Goal: Task Accomplishment & Management: Manage account settings

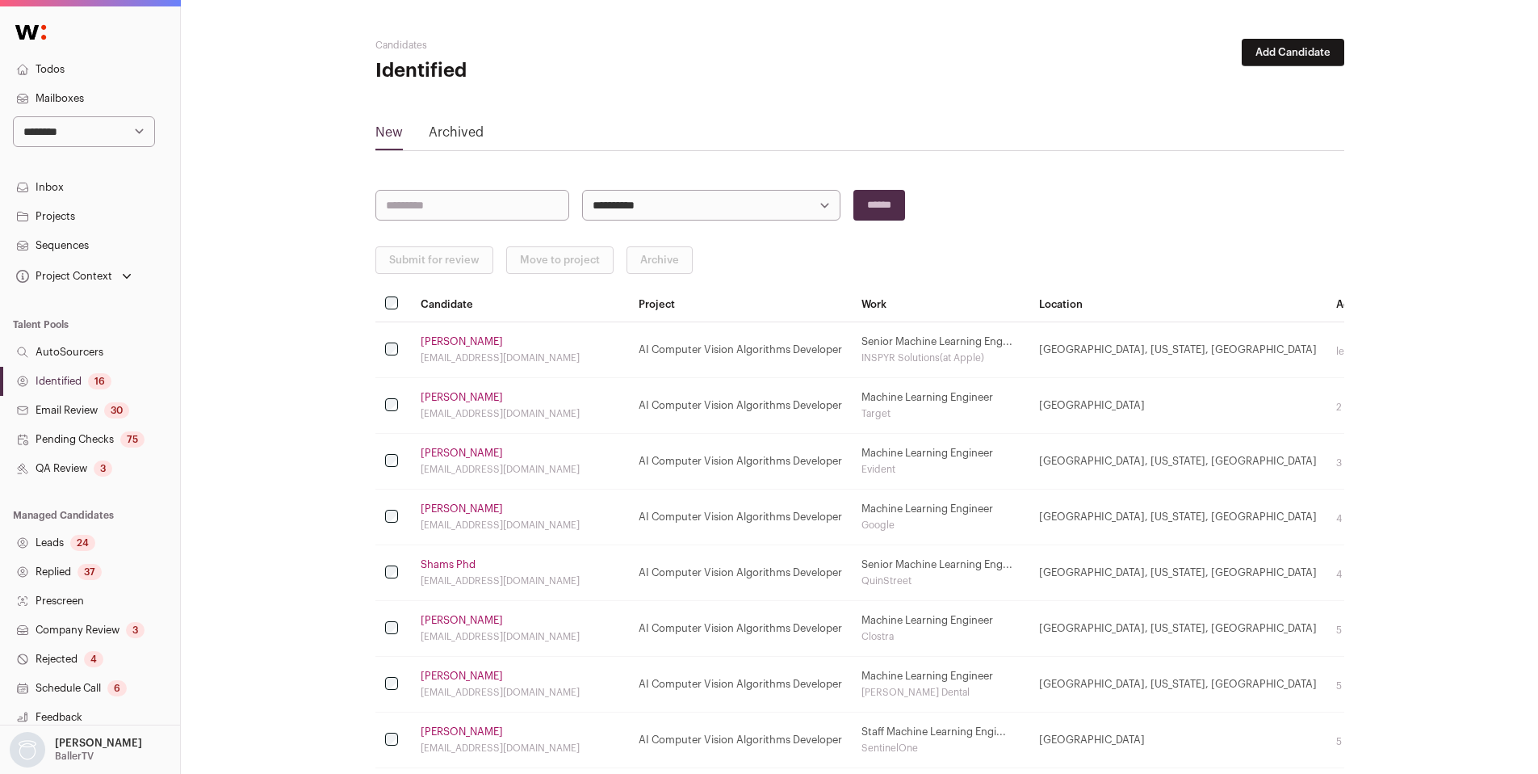
click at [48, 388] on link "Identified 16" at bounding box center [90, 381] width 180 height 29
click at [70, 347] on link "AutoSourcers" at bounding box center [90, 352] width 180 height 29
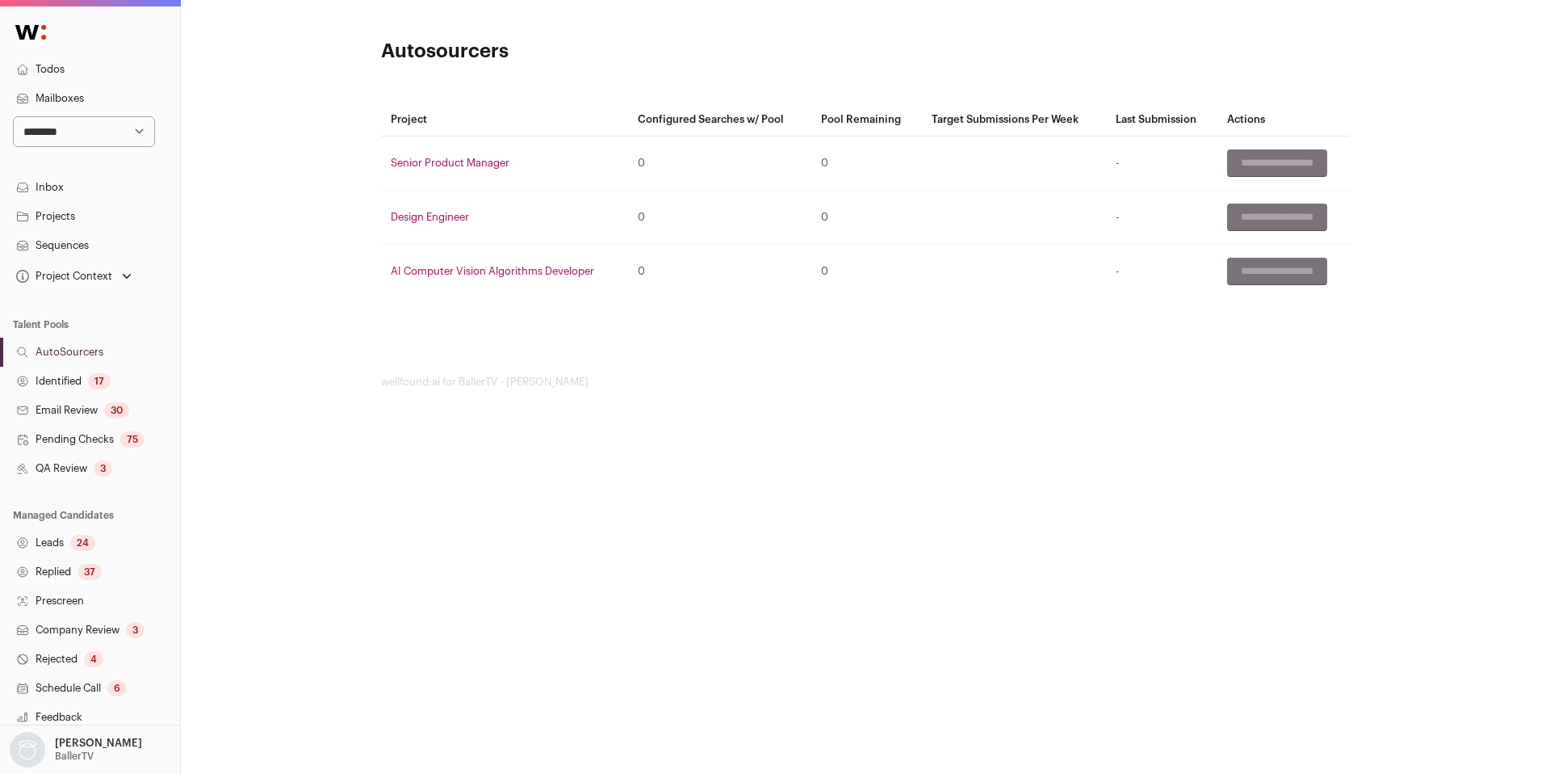
click at [80, 476] on link "QA Review 3" at bounding box center [90, 468] width 180 height 29
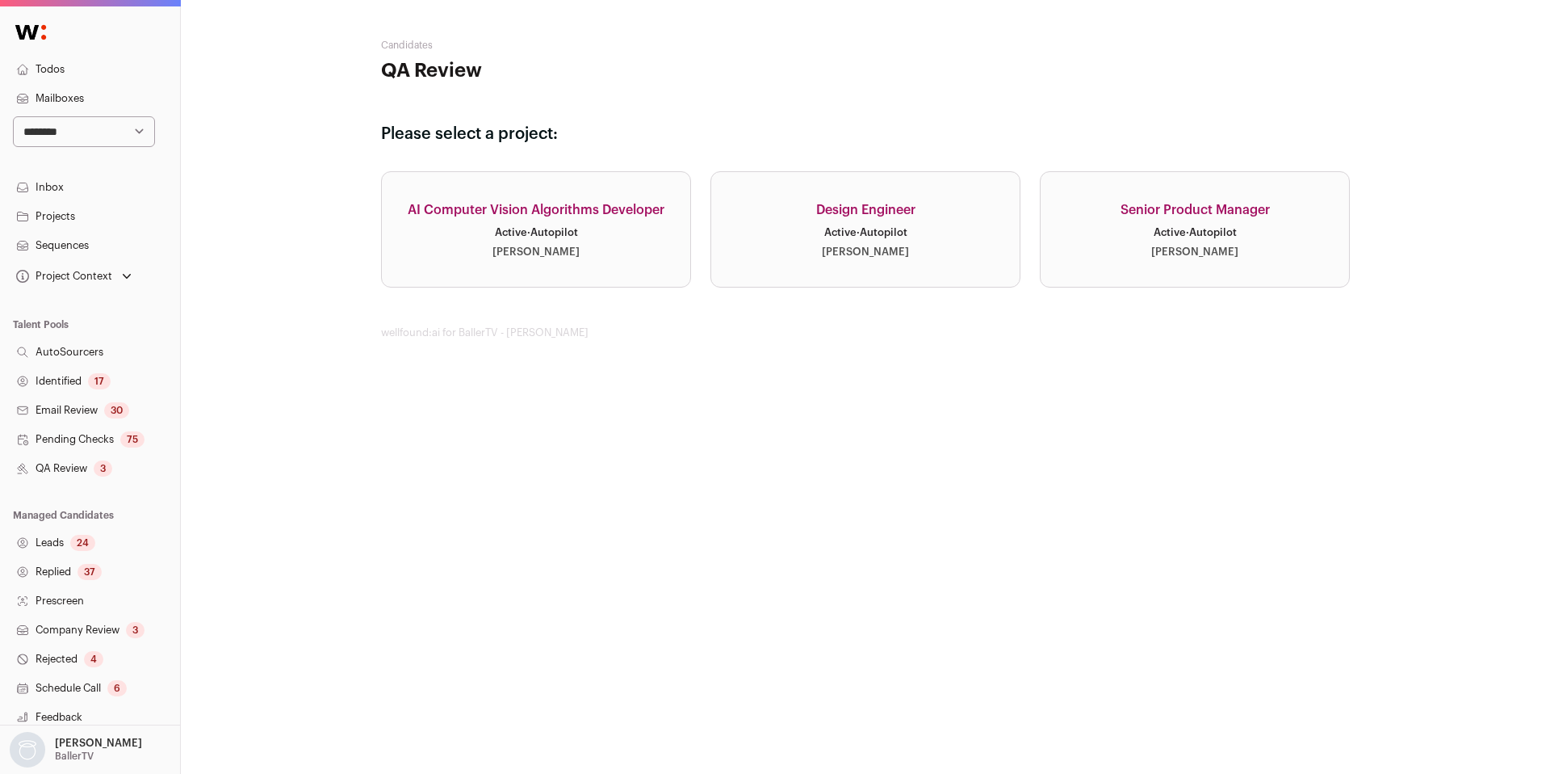
click at [556, 260] on link "AI Computer Vision Algorithms Developer Active · Autopilot [PERSON_NAME]" at bounding box center [536, 229] width 310 height 116
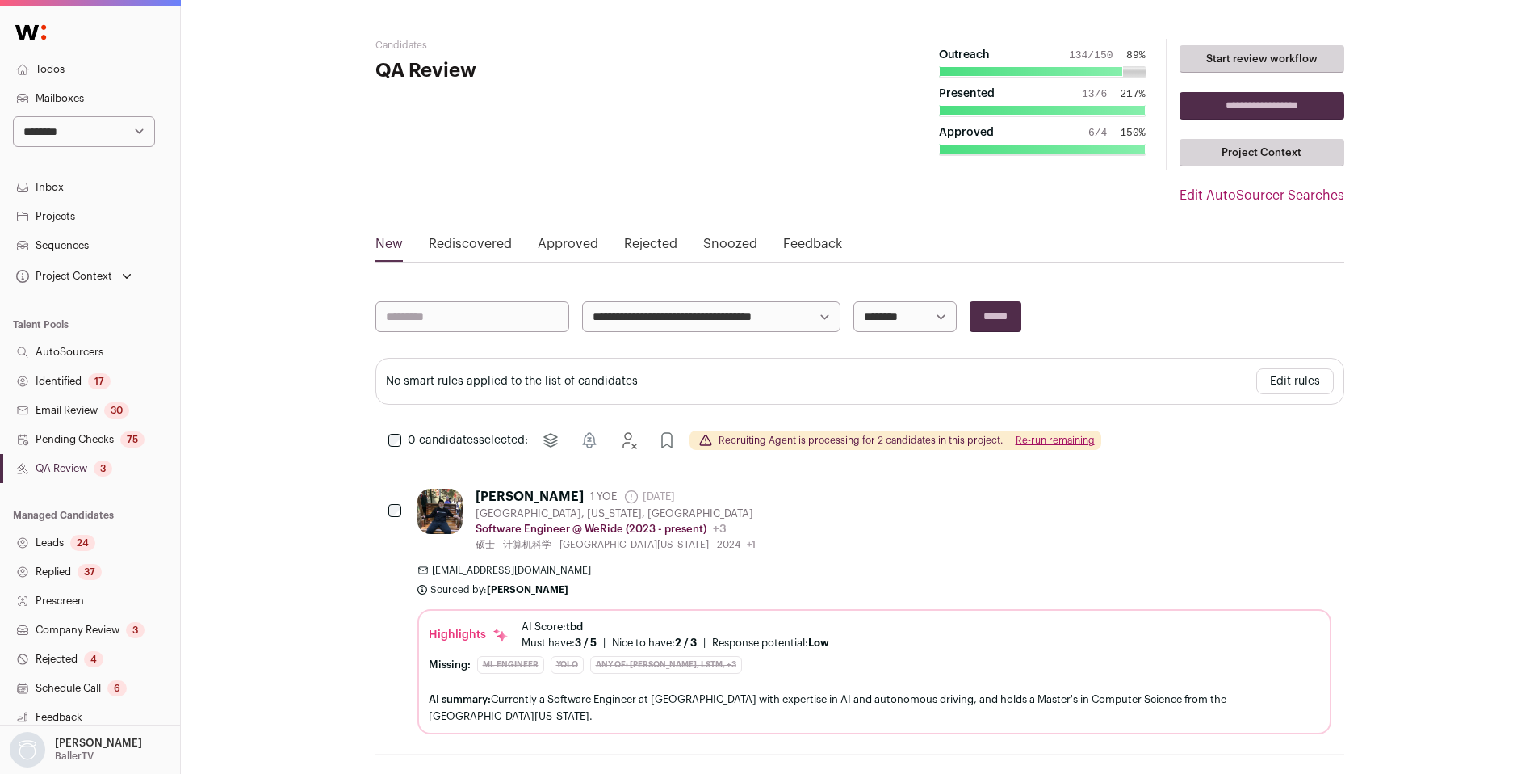
click at [1255, 195] on link "Edit AutoSourcer Searches" at bounding box center [1262, 195] width 165 height 19
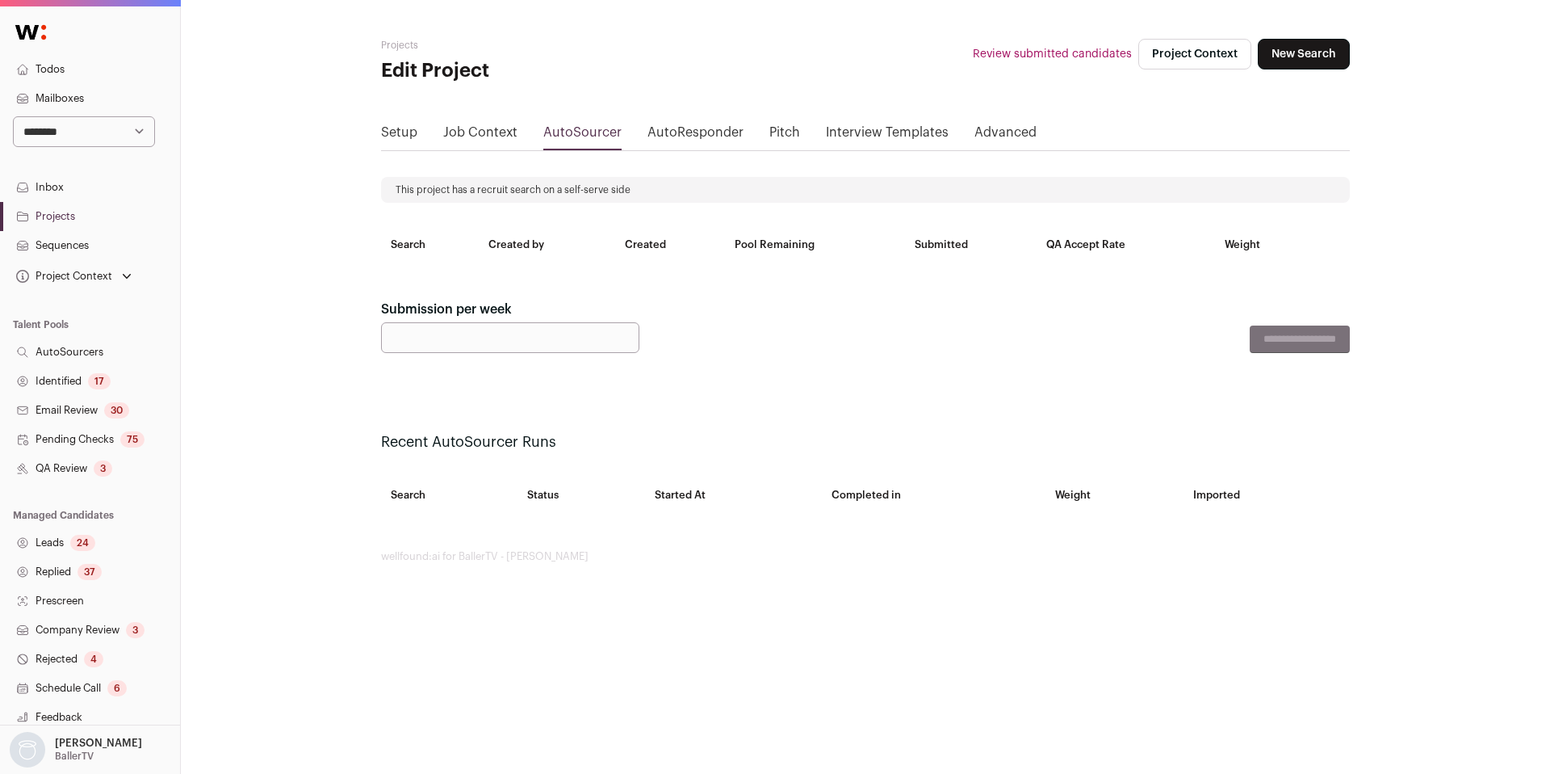
click at [497, 132] on link "Job Context" at bounding box center [480, 136] width 74 height 26
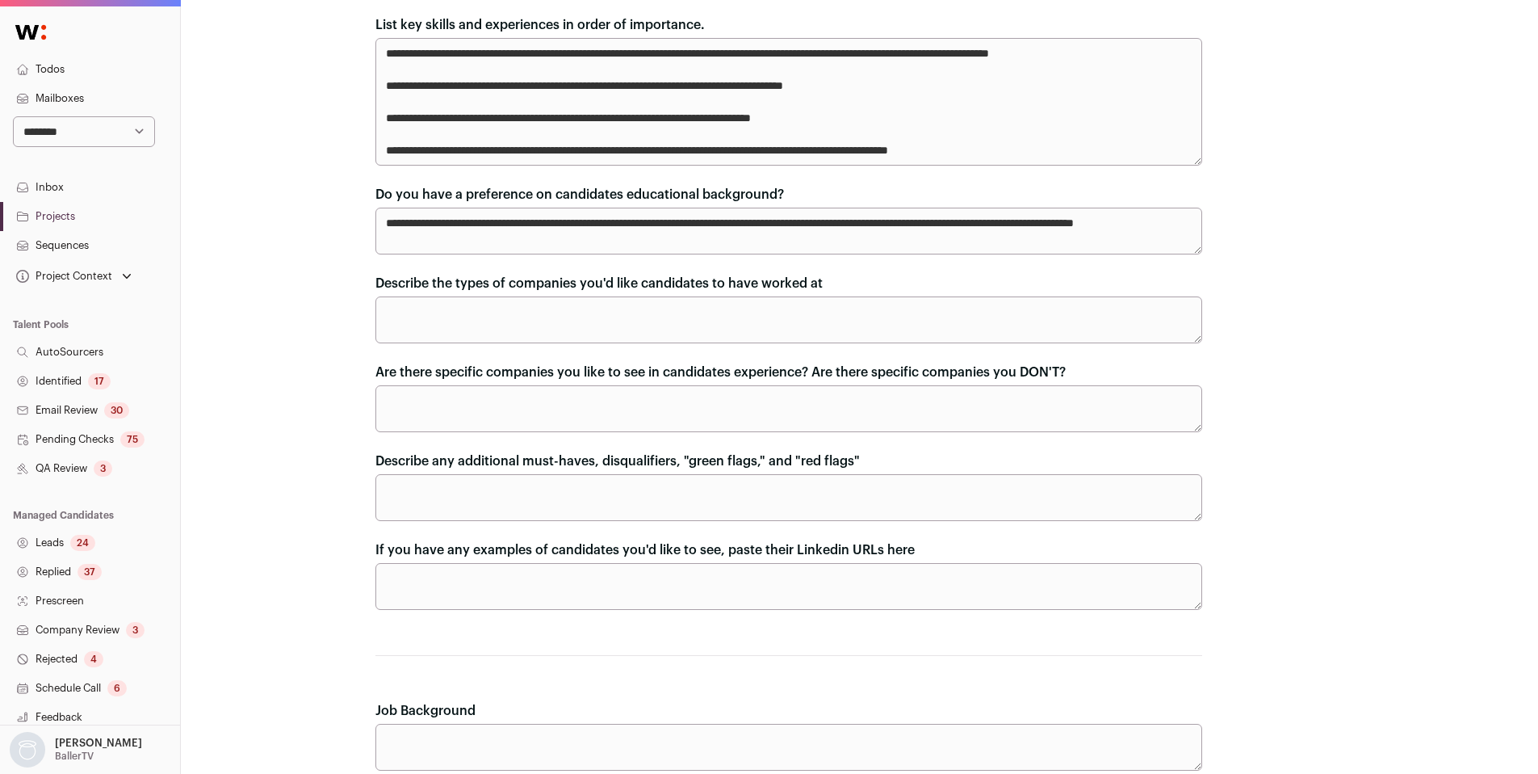
scroll to position [422, 0]
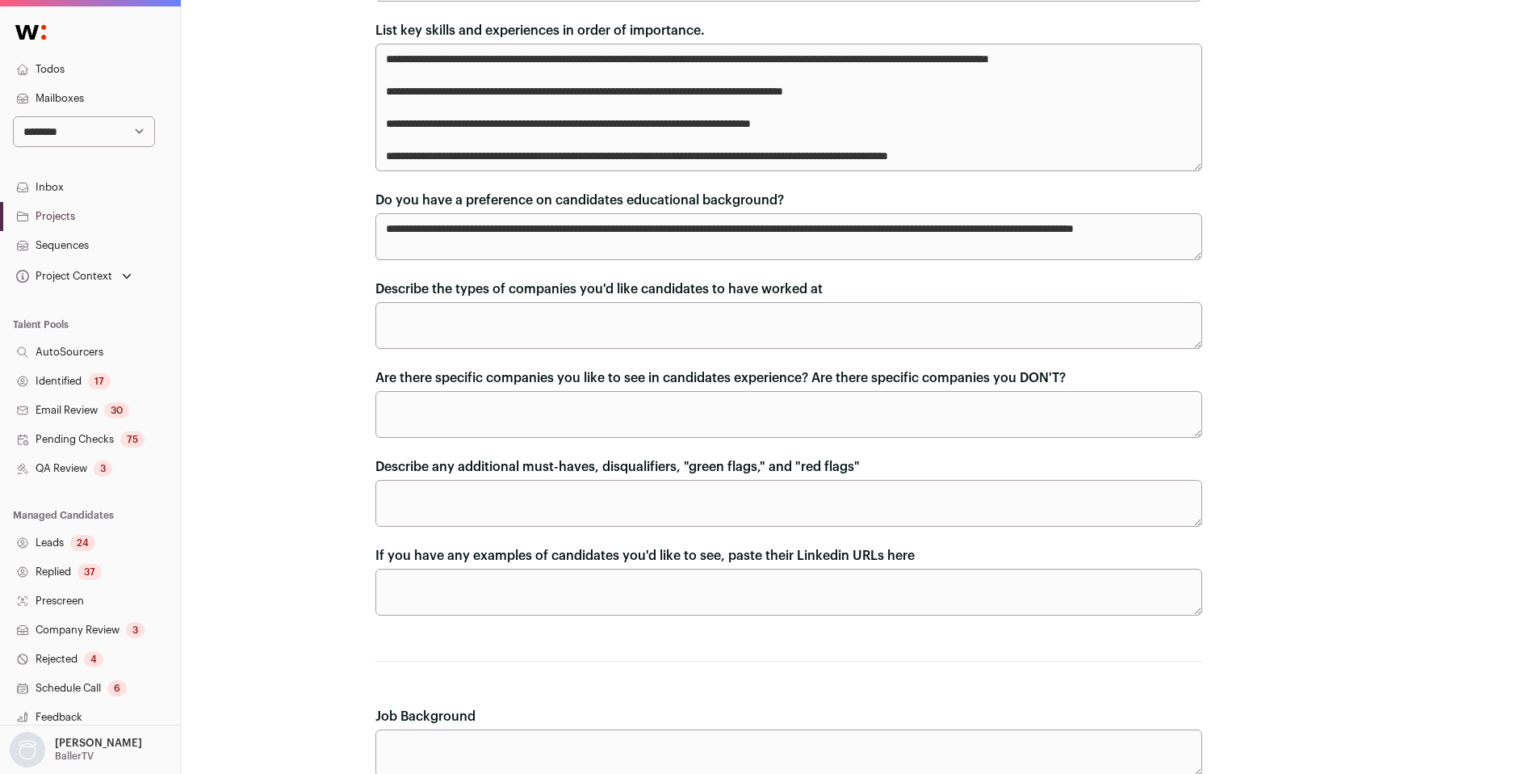
click at [100, 378] on div "17" at bounding box center [99, 381] width 23 height 16
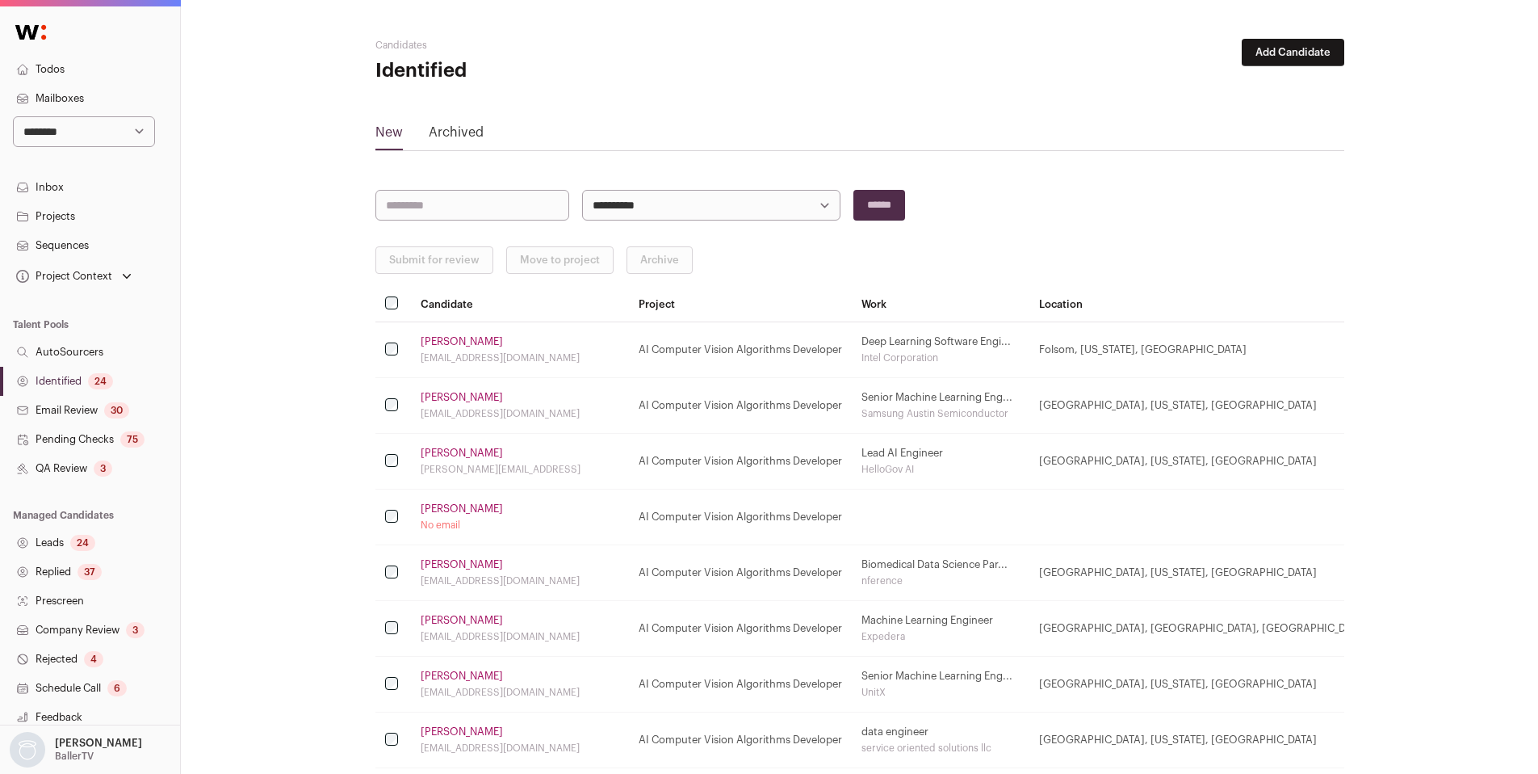
click at [102, 383] on div "24" at bounding box center [100, 381] width 25 height 16
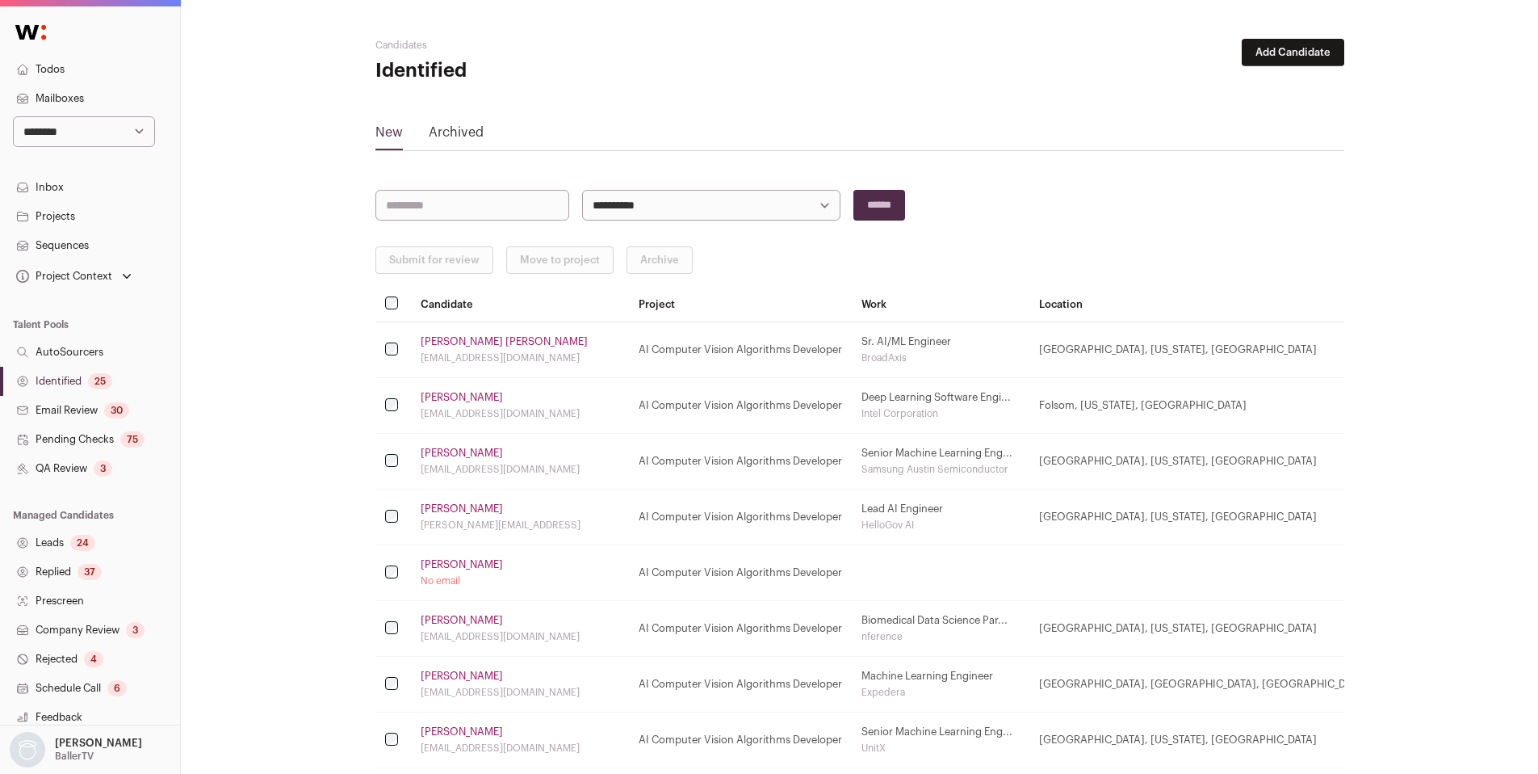
click at [487, 513] on link "[PERSON_NAME]" at bounding box center [462, 508] width 82 height 13
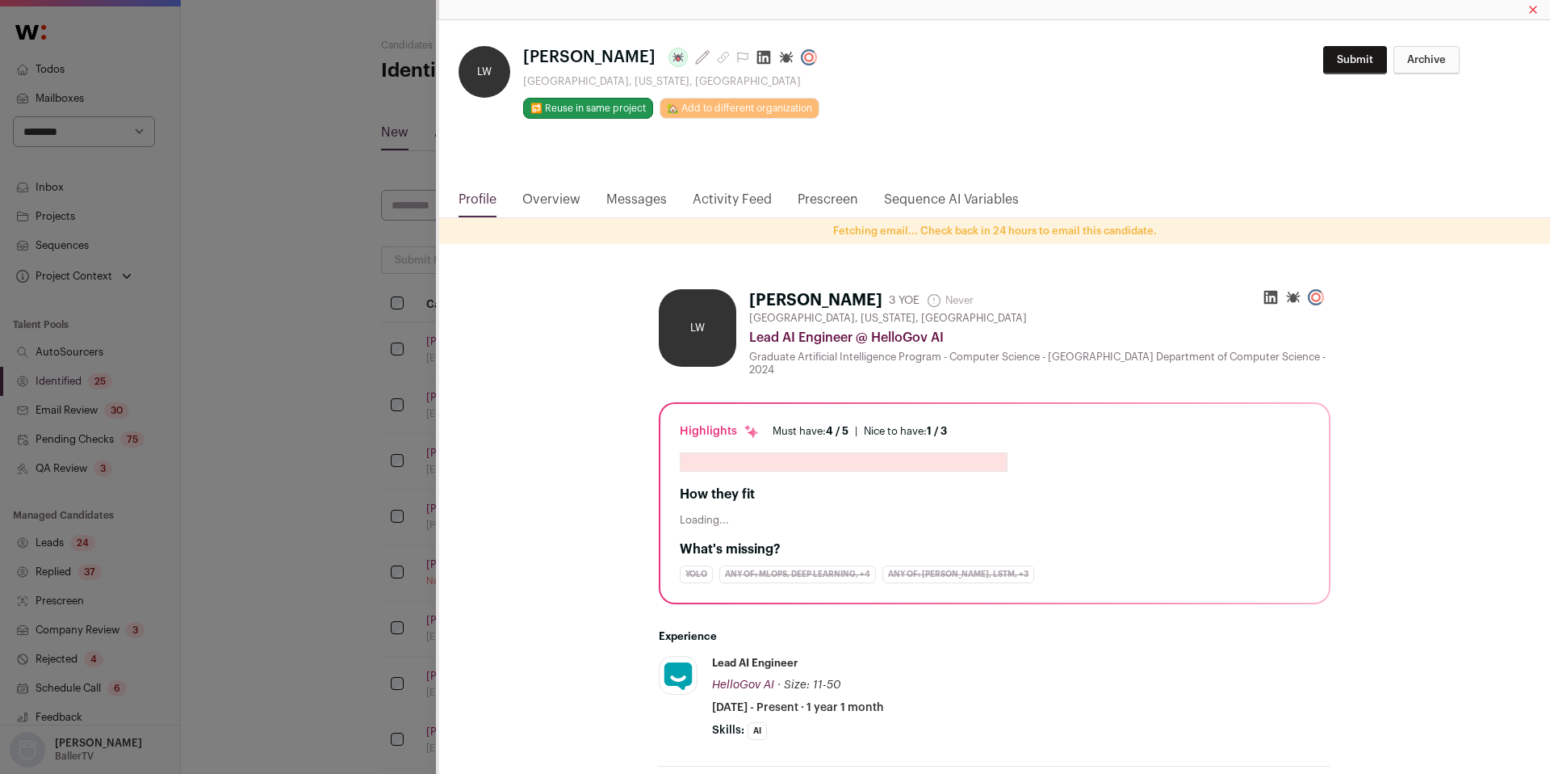
click at [756, 60] on icon "Close modal via background" at bounding box center [764, 57] width 16 height 16
click at [388, 422] on div "[PERSON_NAME] Last update: [DATE] [GEOGRAPHIC_DATA], [US_STATE], [GEOGRAPHIC_DA…" at bounding box center [775, 387] width 1550 height 774
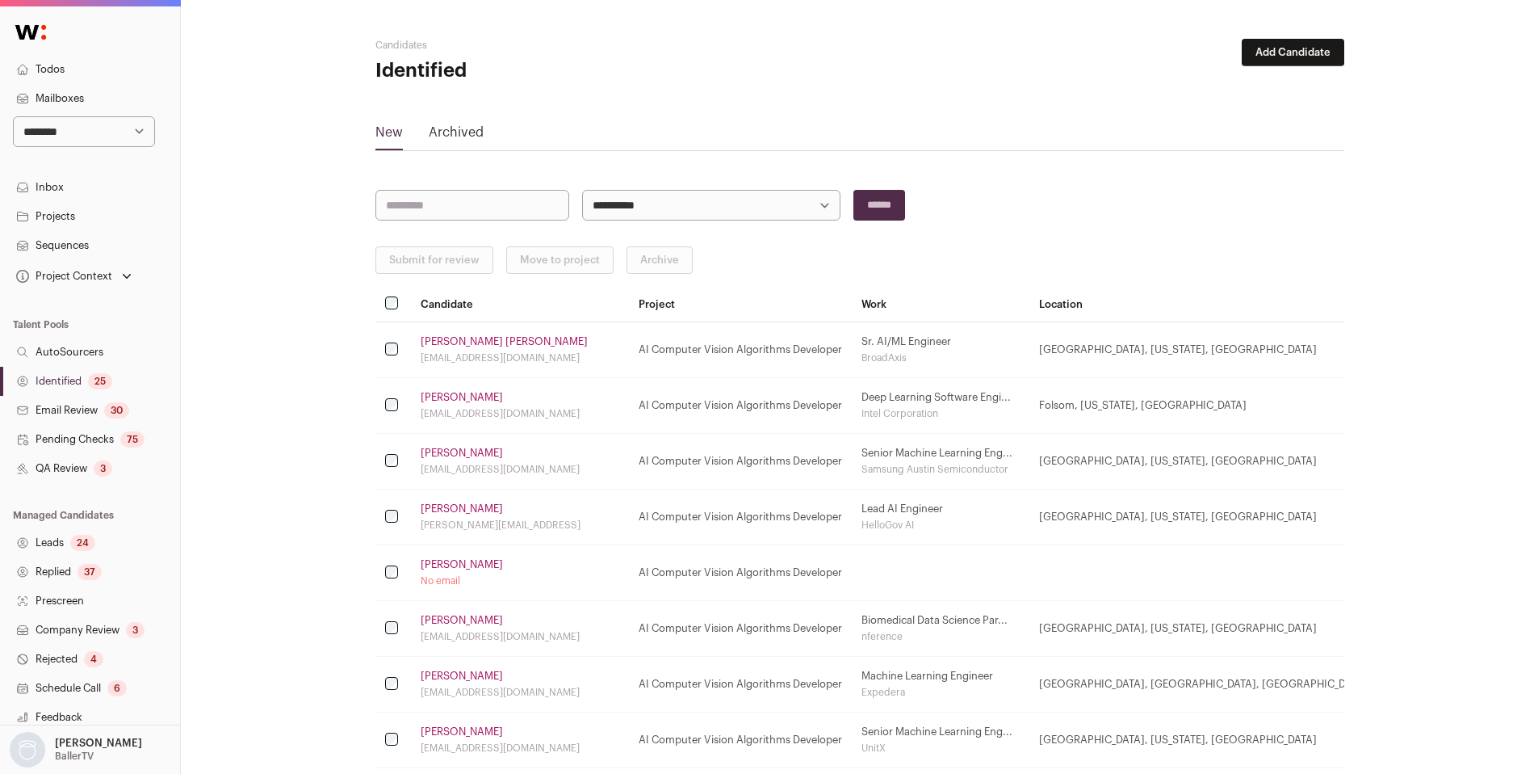
click at [447, 571] on td "[PERSON_NAME] No email" at bounding box center [520, 573] width 218 height 56
click at [448, 565] on link "[PERSON_NAME]" at bounding box center [462, 564] width 82 height 13
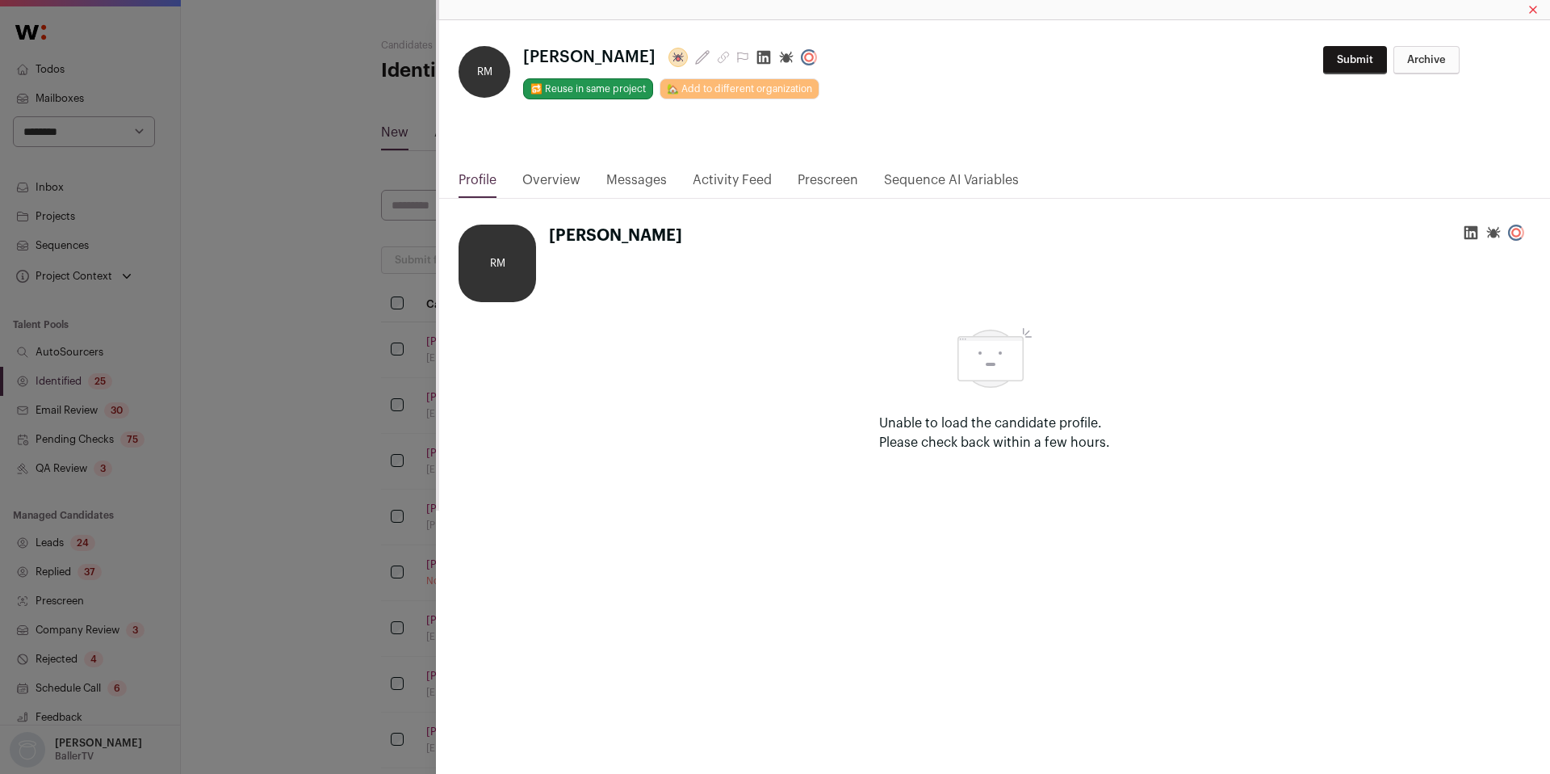
click at [761, 57] on icon "Close modal via background" at bounding box center [764, 57] width 16 height 16
click at [371, 420] on div "**********" at bounding box center [775, 387] width 1550 height 774
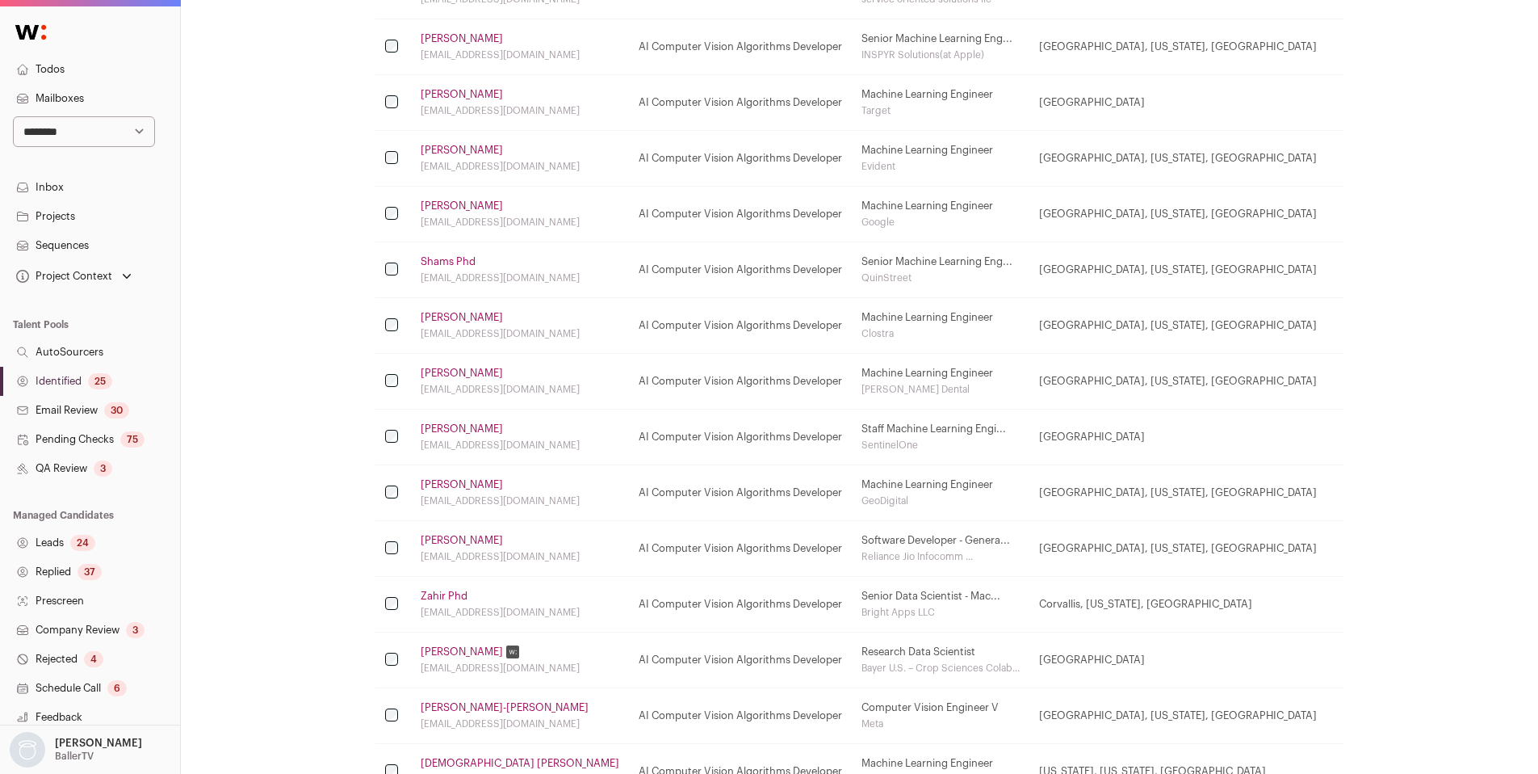
scroll to position [812, 0]
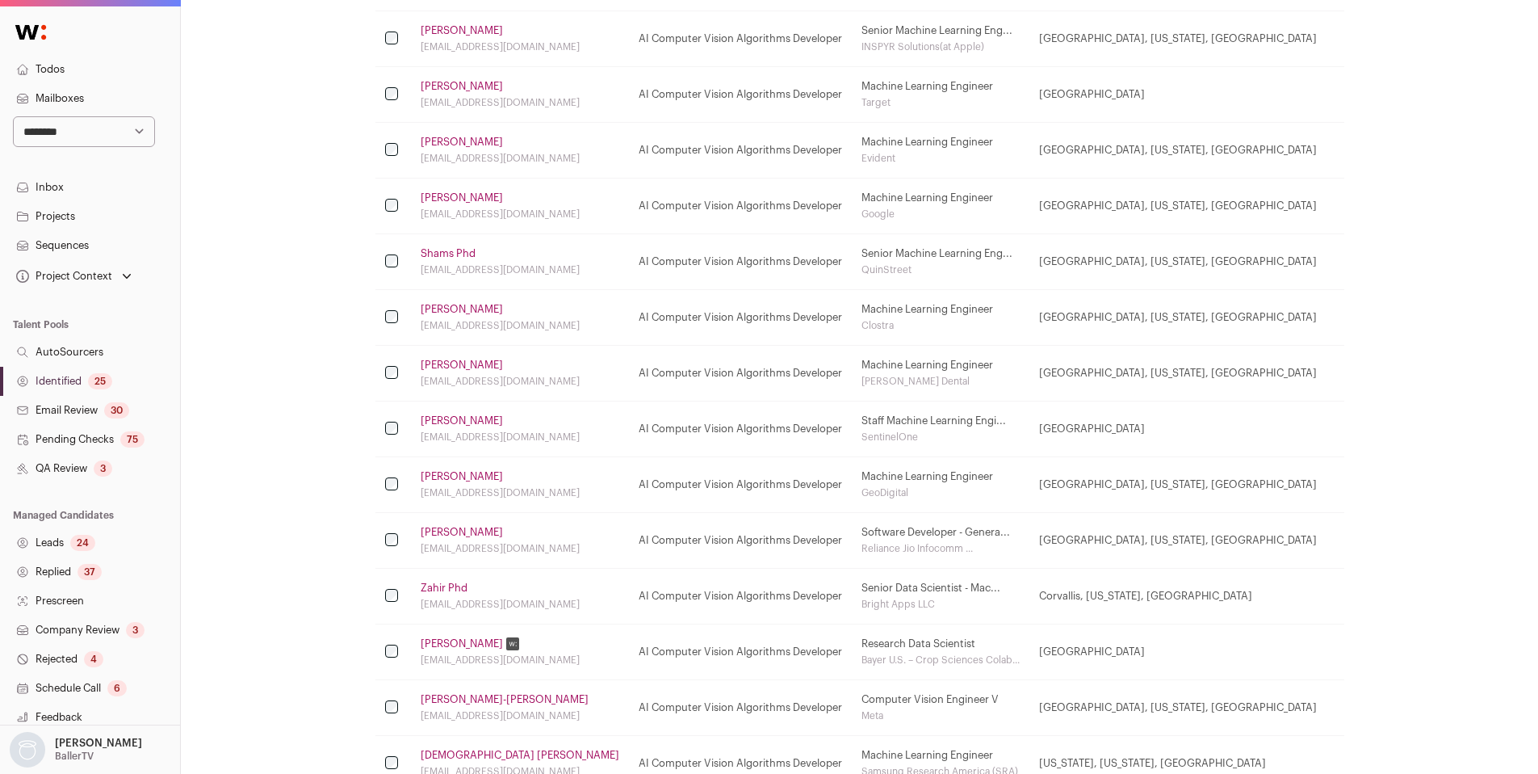
click at [441, 476] on link "[PERSON_NAME]" at bounding box center [462, 476] width 82 height 13
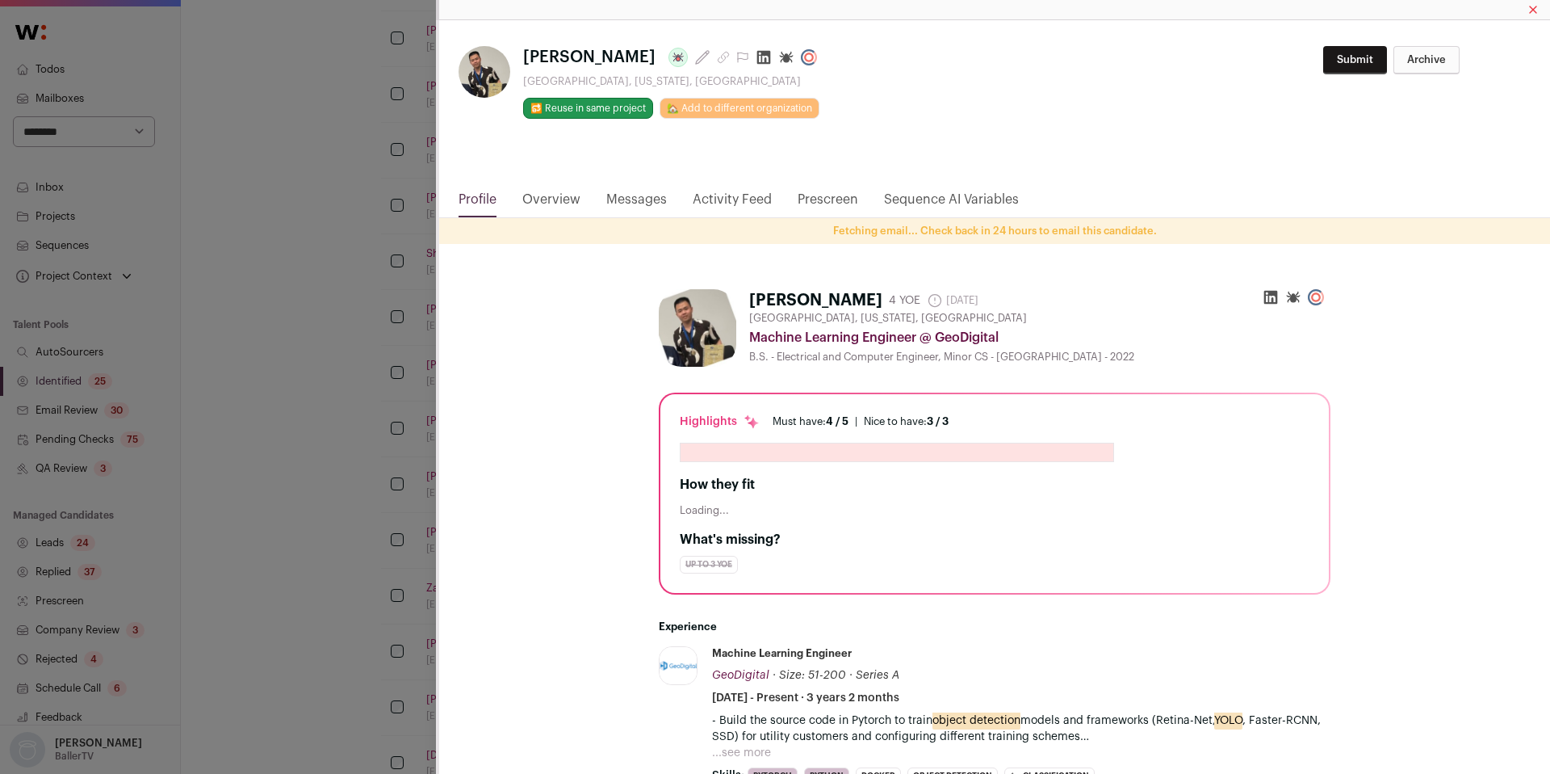
click at [756, 57] on icon "Close modal via background" at bounding box center [764, 57] width 16 height 16
click at [318, 429] on div "**********" at bounding box center [775, 387] width 1550 height 774
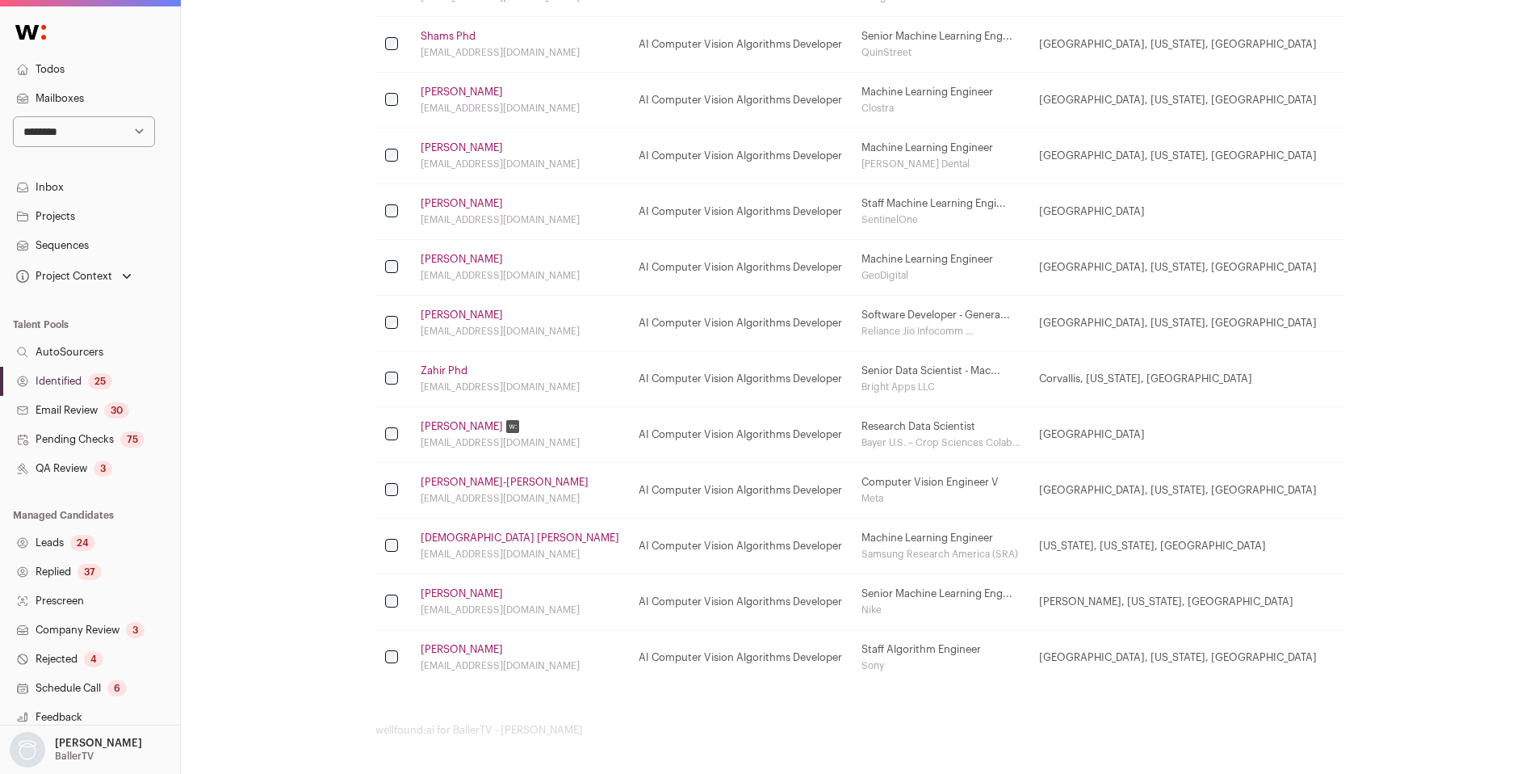
scroll to position [1031, 0]
click at [459, 365] on link "Zahir Phd" at bounding box center [444, 369] width 47 height 13
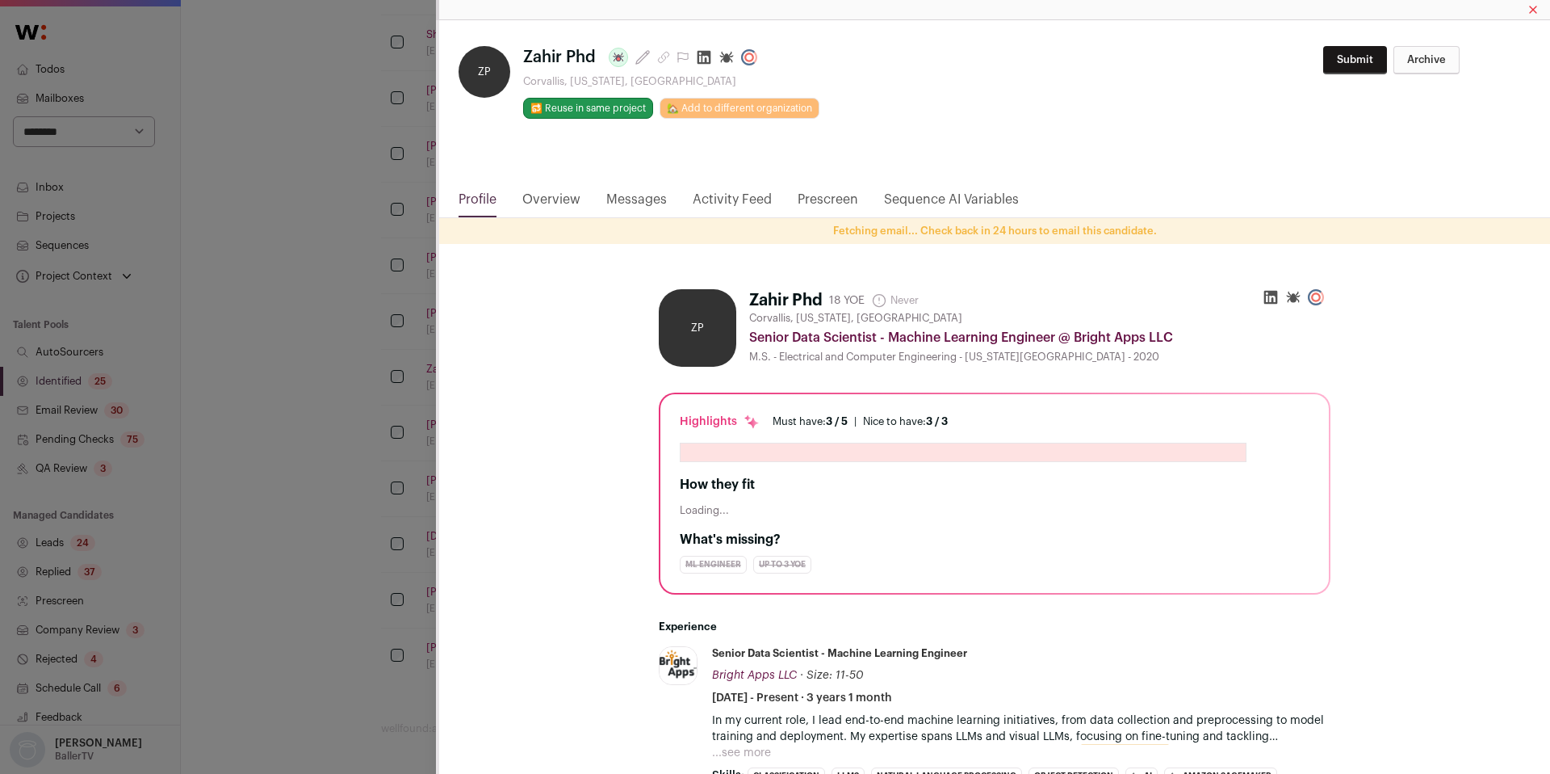
click at [703, 61] on icon "Close modal via background" at bounding box center [704, 57] width 16 height 16
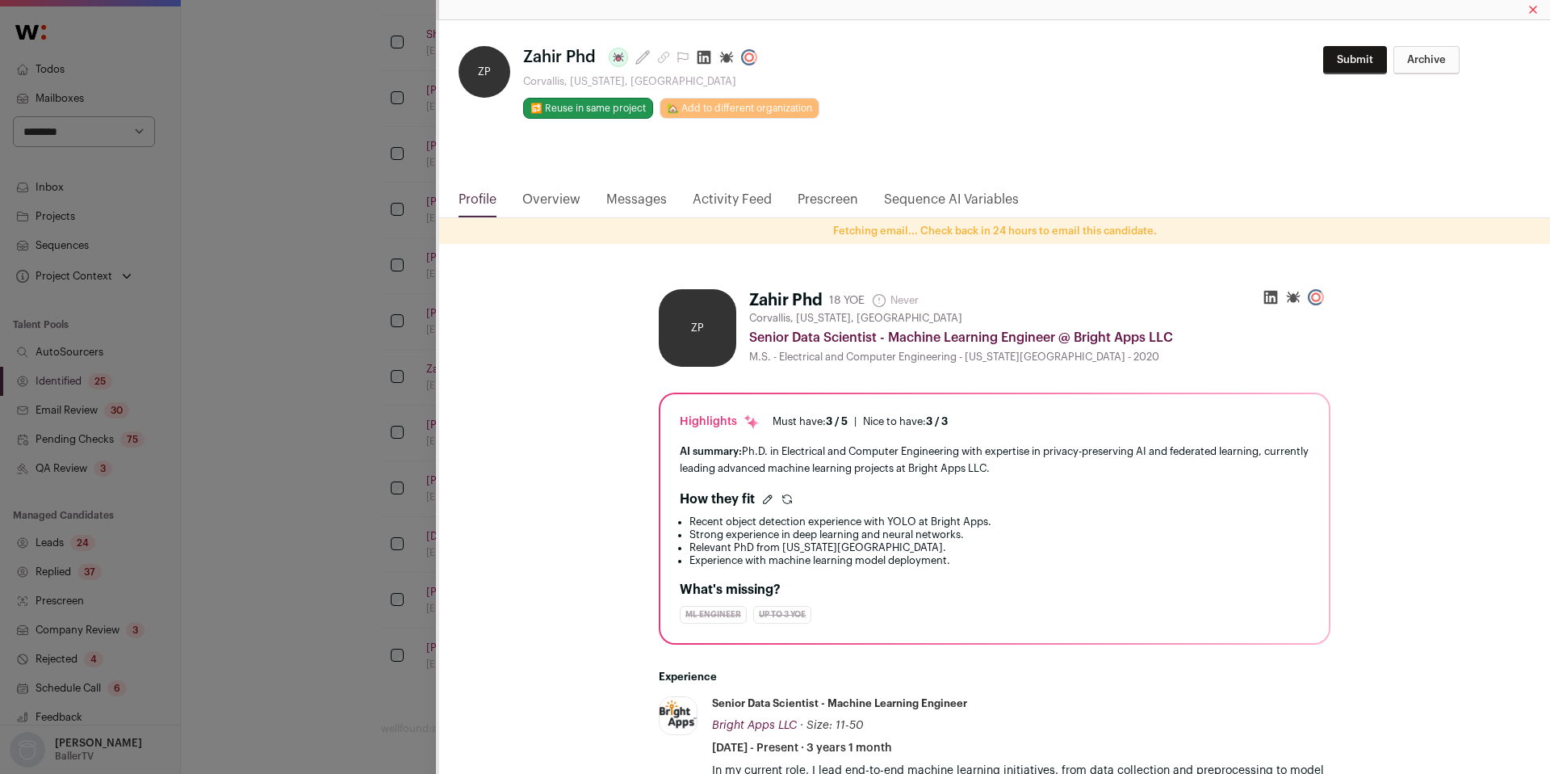
click at [350, 295] on div "ZP Zahir Phd Last update: [DATE] [GEOGRAPHIC_DATA], [US_STATE], [GEOGRAPHIC_DAT…" at bounding box center [775, 387] width 1550 height 774
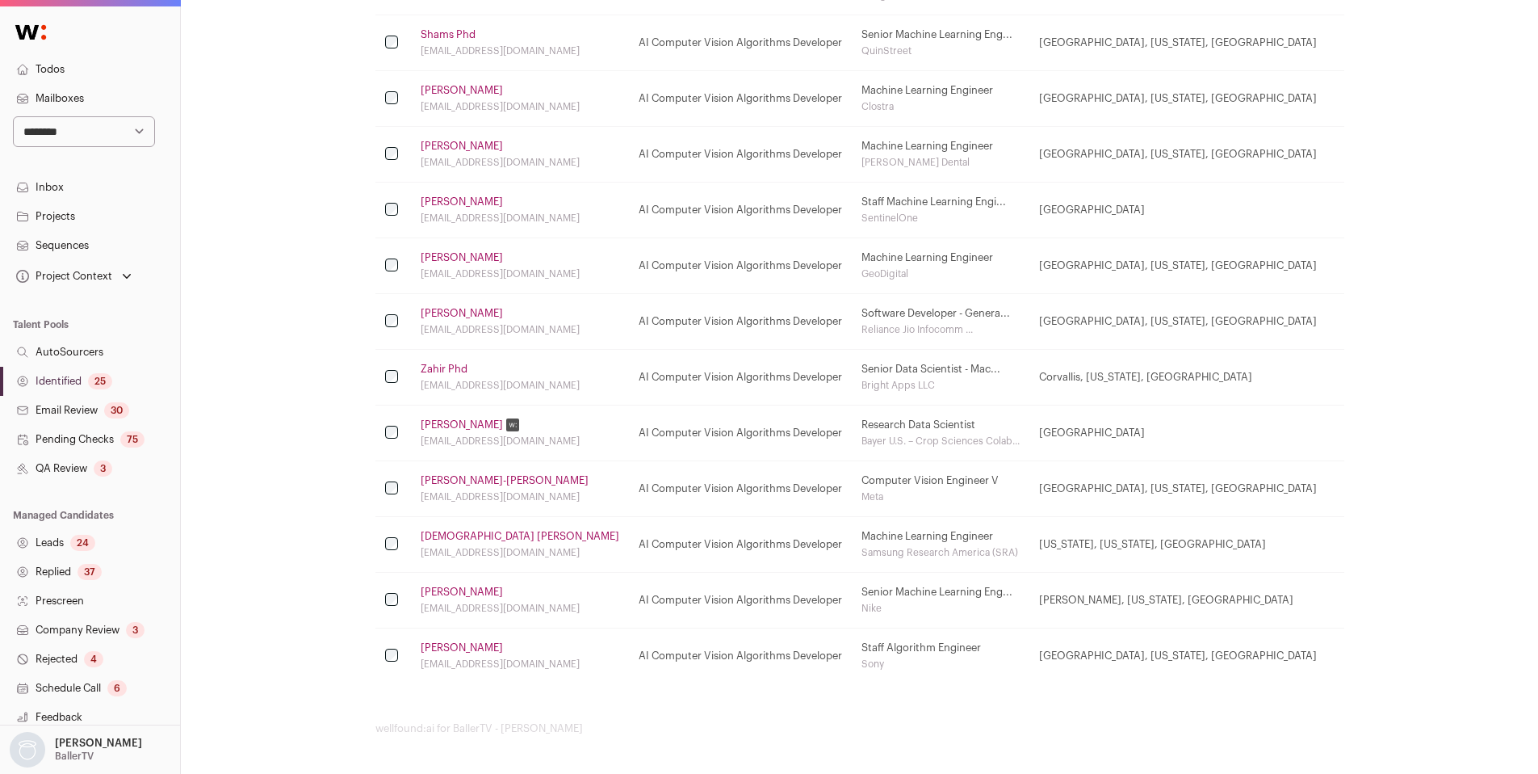
click at [61, 468] on link "QA Review 3" at bounding box center [90, 468] width 180 height 29
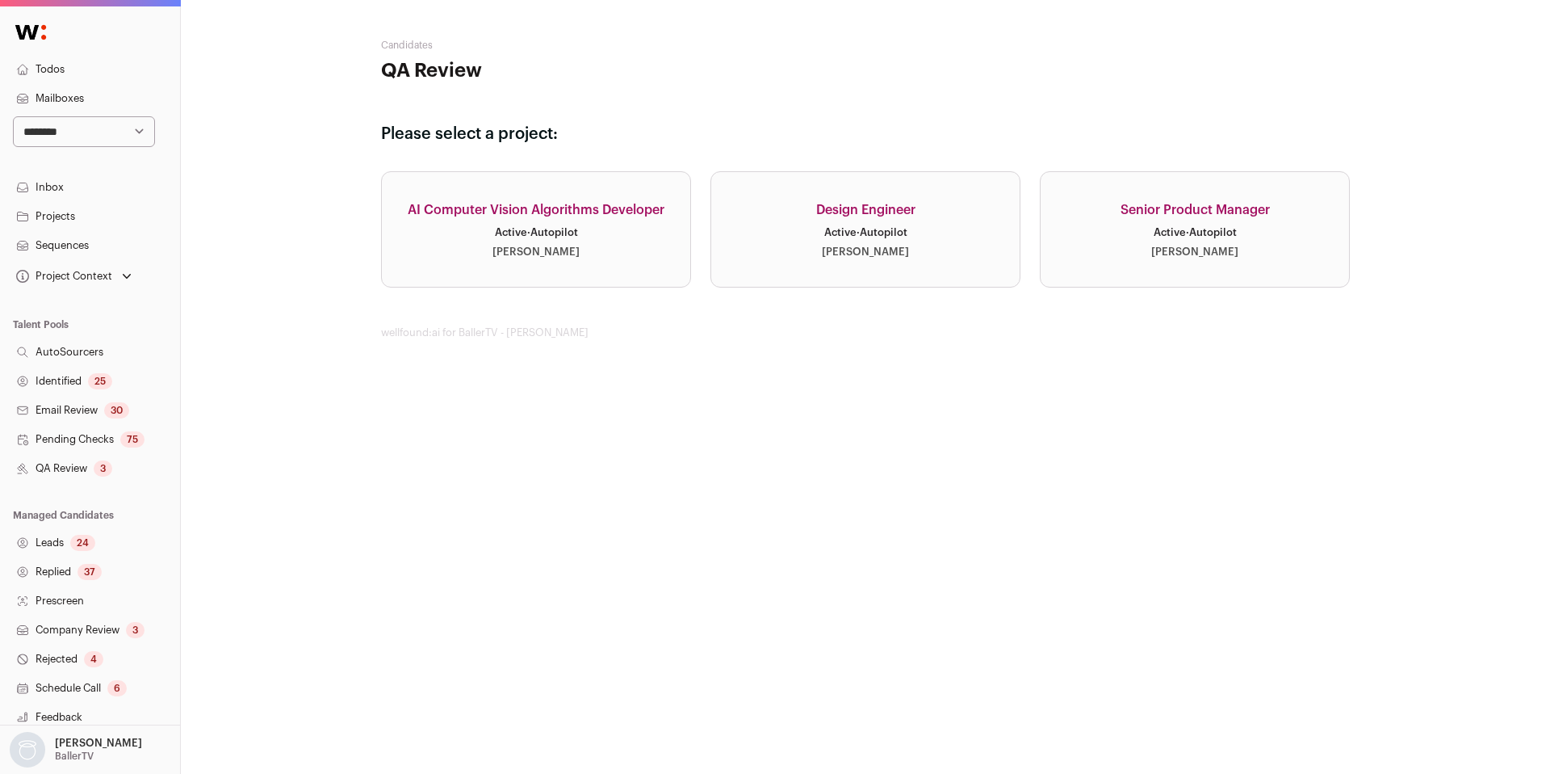
click at [61, 388] on link "Identified 25" at bounding box center [90, 381] width 180 height 29
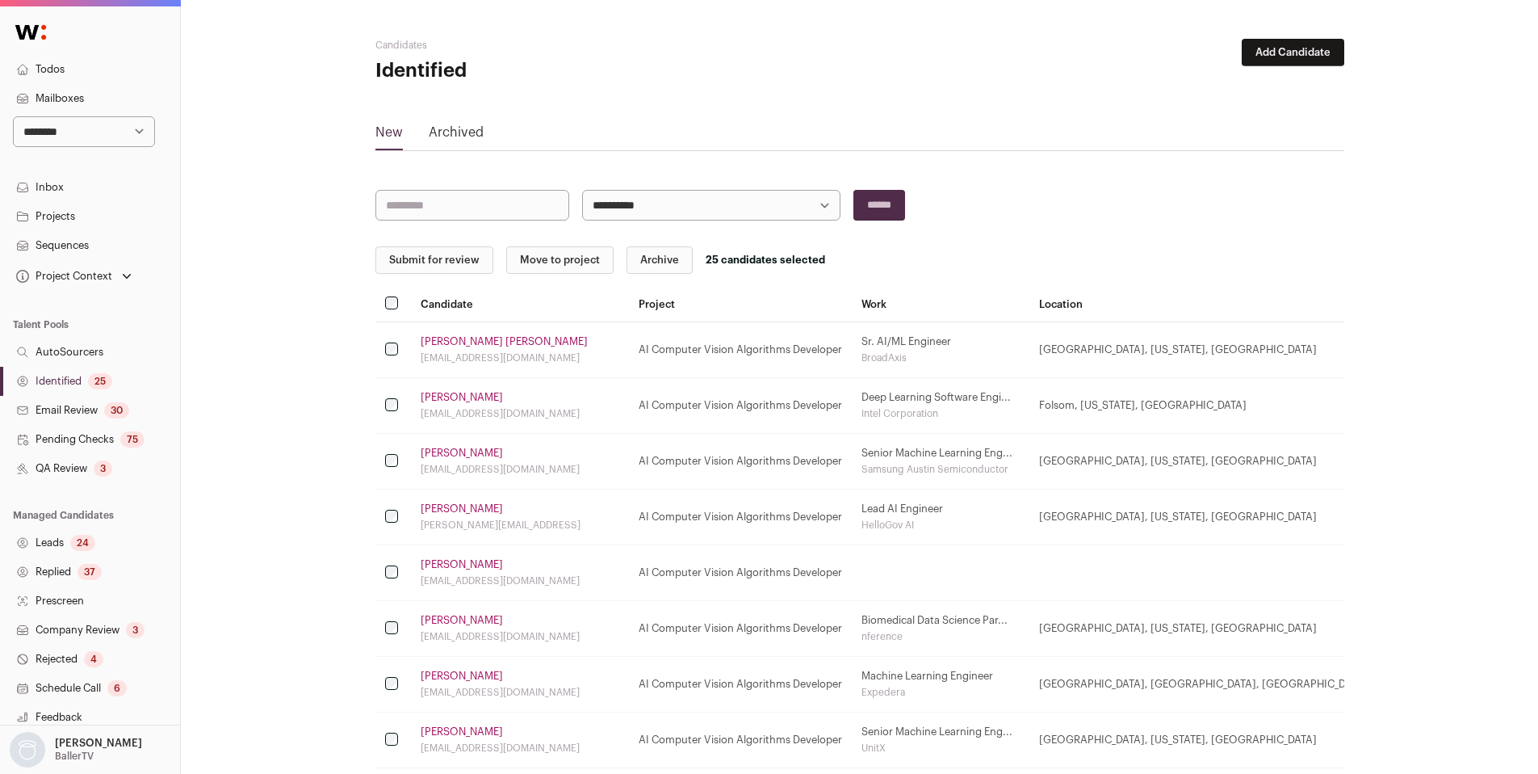
click at [426, 262] on button "Submit for review" at bounding box center [434, 259] width 118 height 27
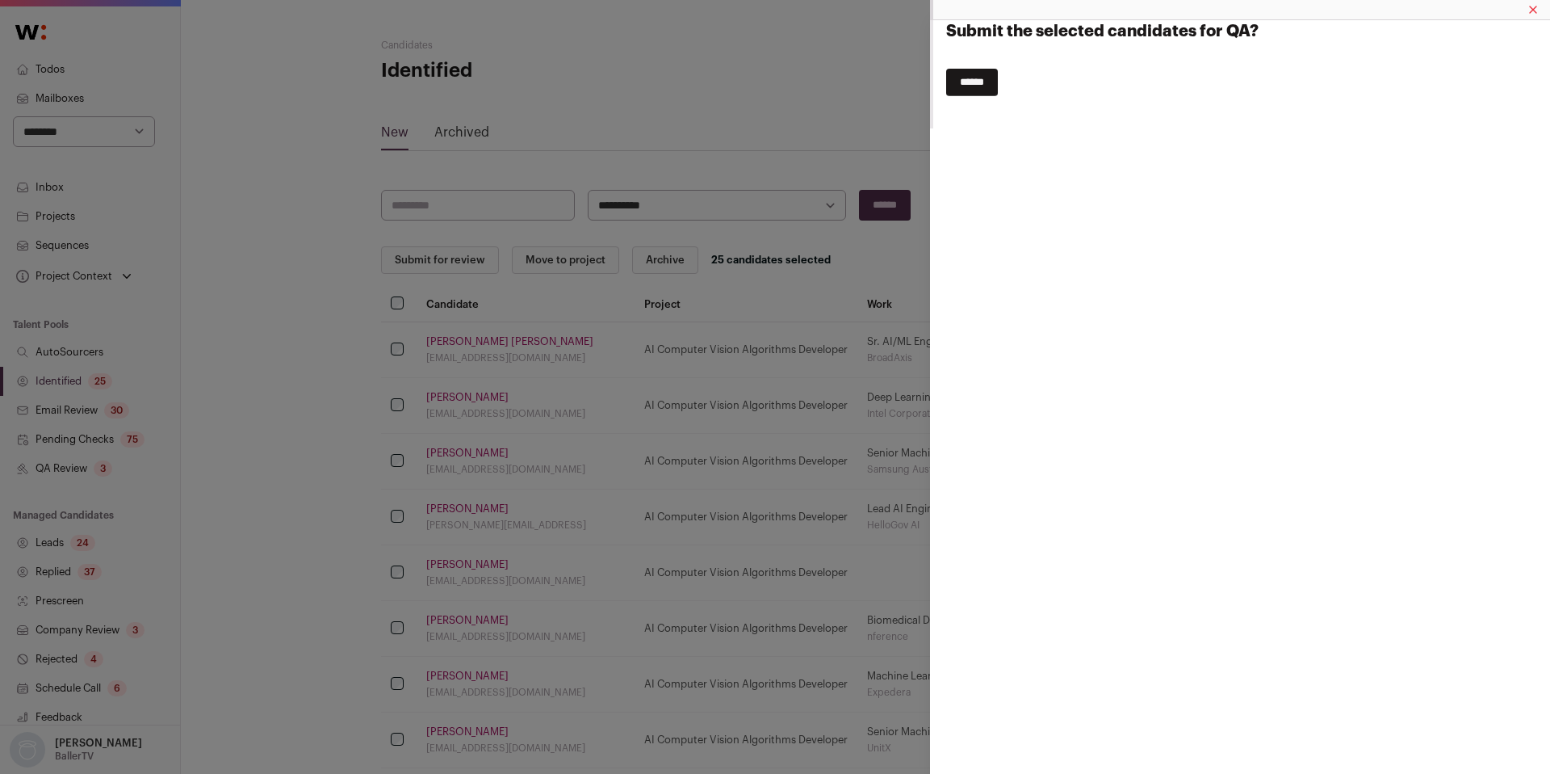
click at [980, 79] on input "******" at bounding box center [972, 82] width 52 height 27
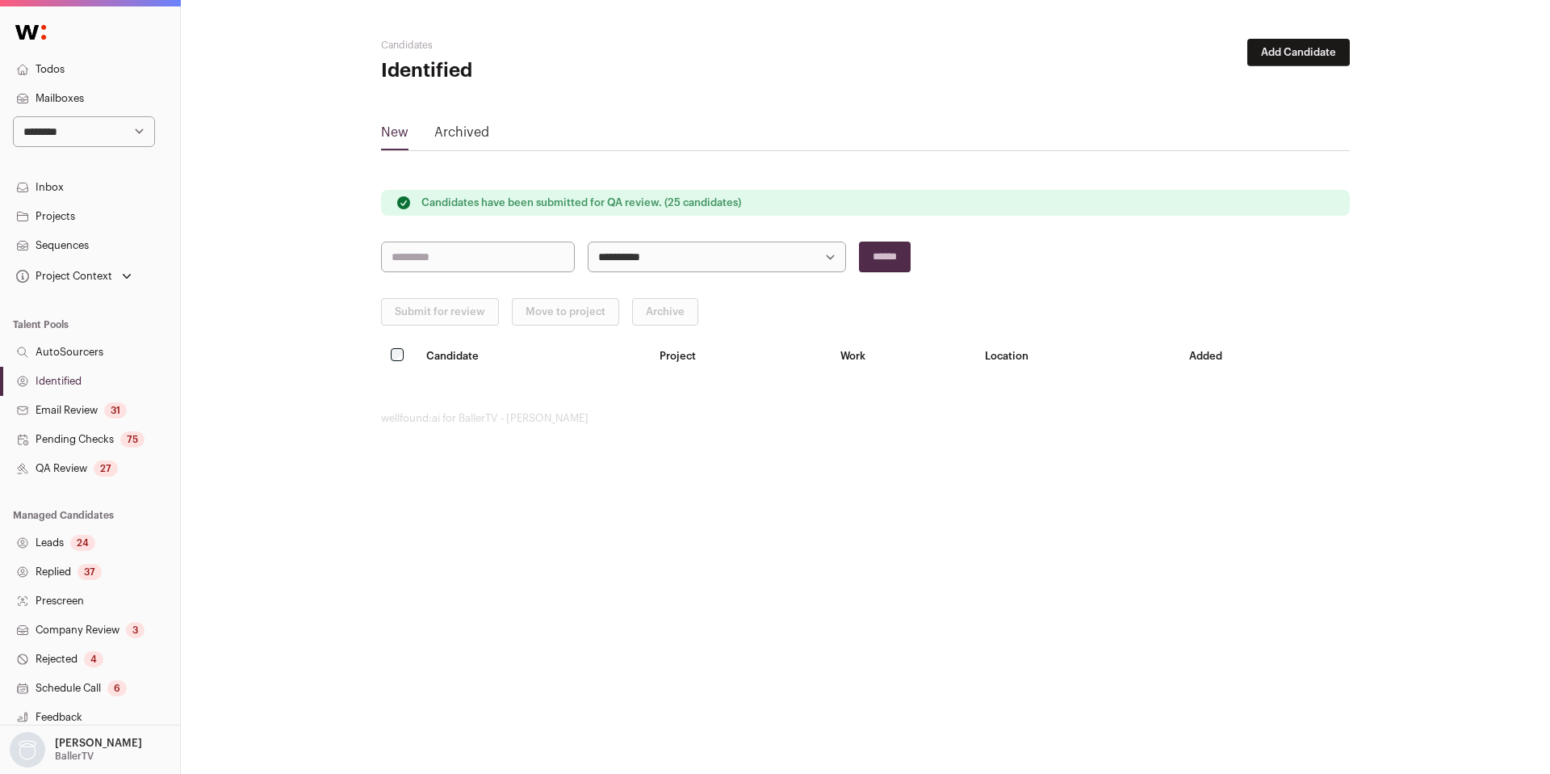
click at [74, 473] on link "QA Review 27" at bounding box center [90, 468] width 180 height 29
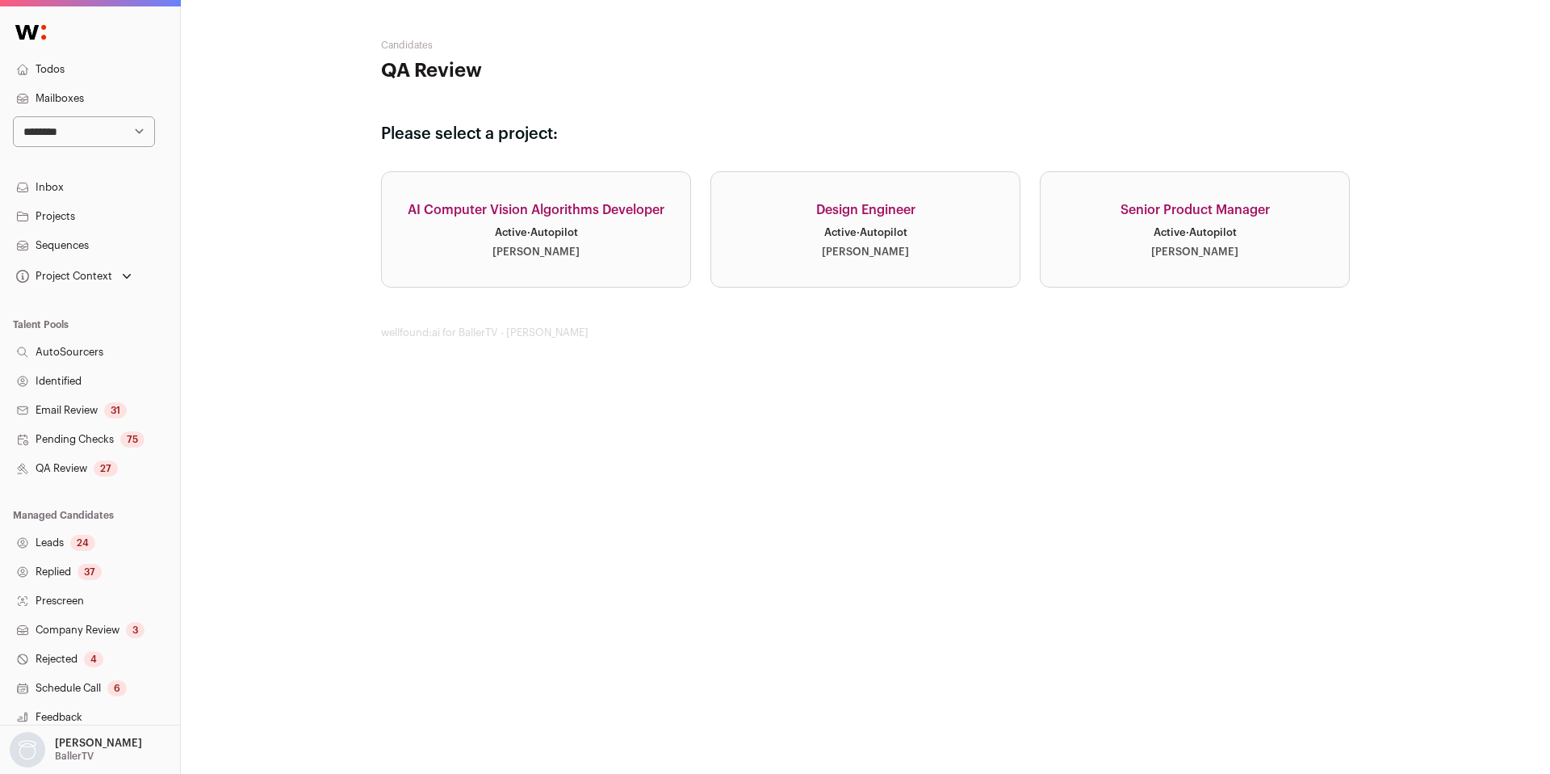
click at [590, 237] on link "AI Computer Vision Algorithms Developer Active · Autopilot [PERSON_NAME]" at bounding box center [536, 229] width 310 height 116
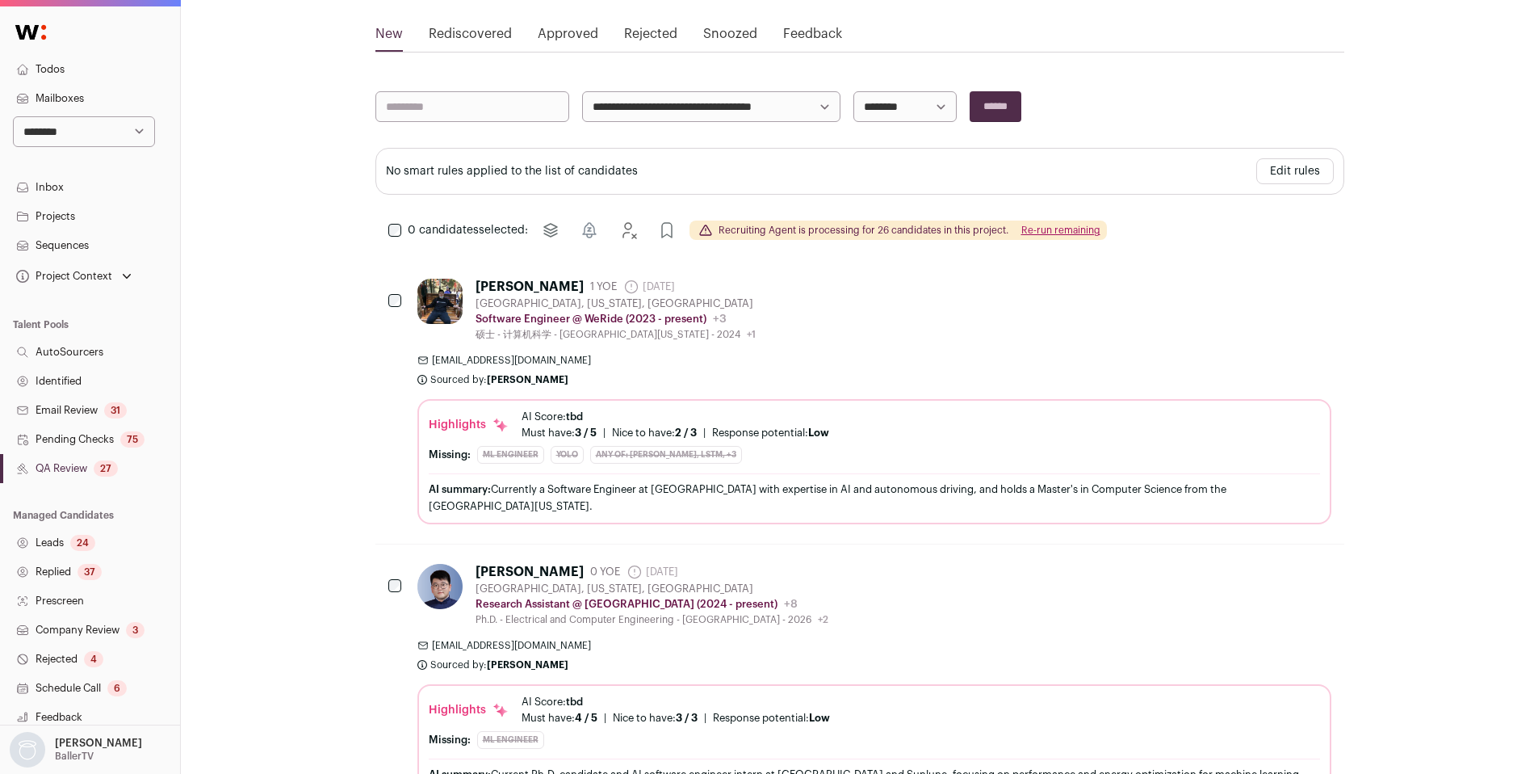
scroll to position [216, 0]
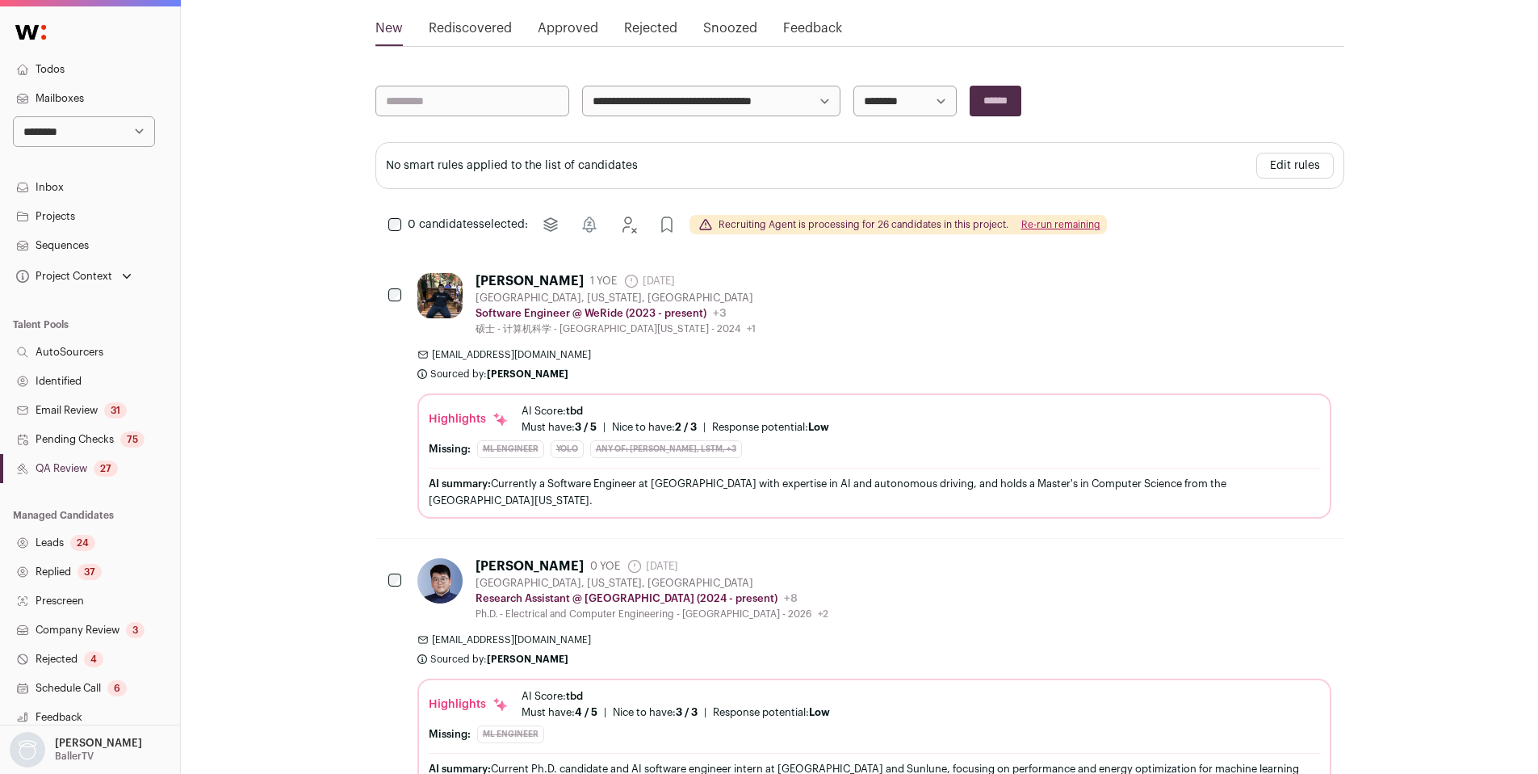
click at [1063, 229] on button "Re-run remaining" at bounding box center [1060, 224] width 79 height 13
click at [1084, 223] on button "Re-run remaining" at bounding box center [1060, 224] width 79 height 13
click at [84, 470] on link "QA Review 27" at bounding box center [90, 468] width 180 height 29
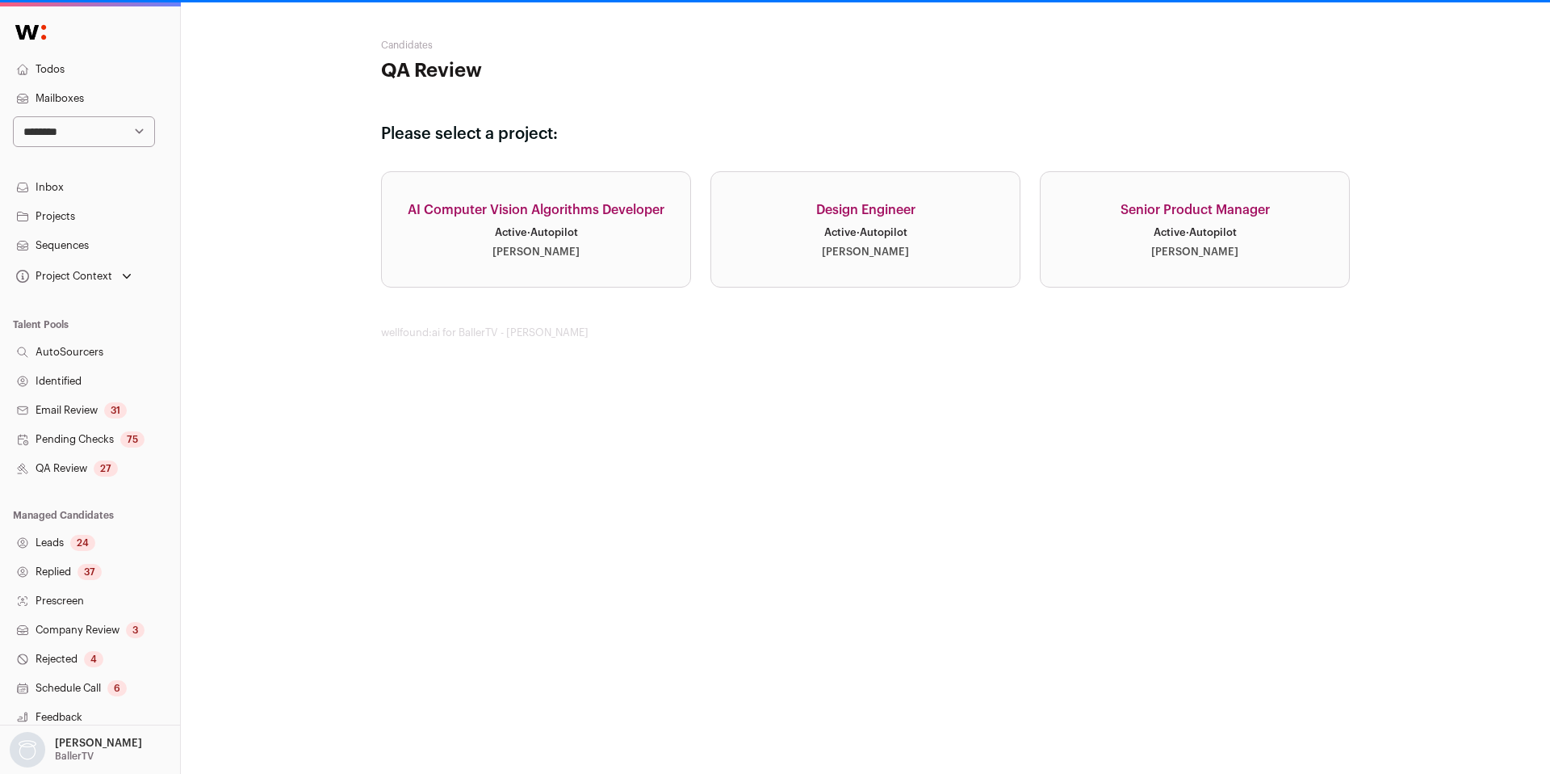
click at [585, 285] on link "AI Computer Vision Algorithms Developer Active · Autopilot [PERSON_NAME]" at bounding box center [536, 229] width 310 height 116
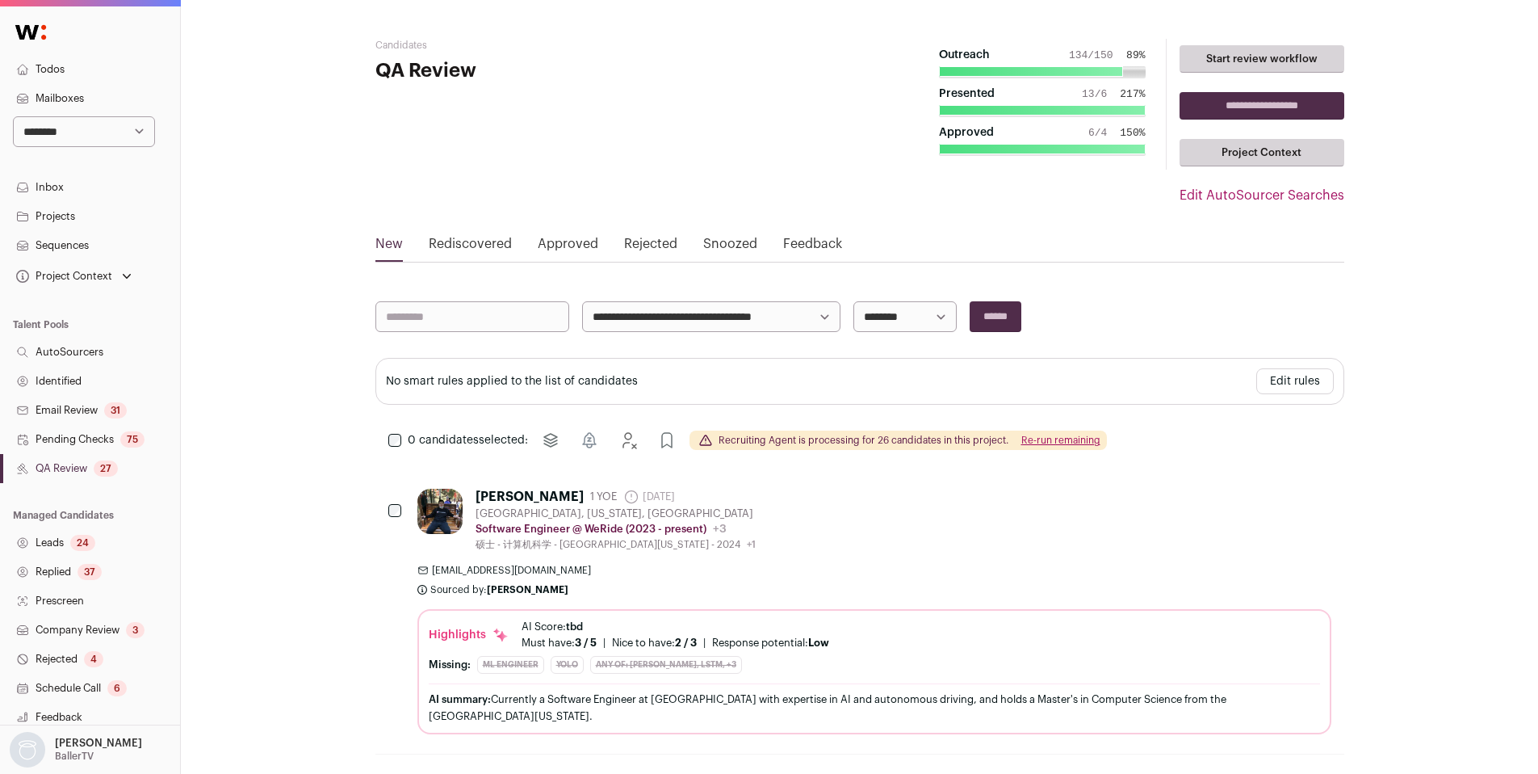
click at [1058, 441] on button "Re-run remaining" at bounding box center [1060, 440] width 79 height 13
click at [946, 315] on select "**********" at bounding box center [905, 316] width 103 height 31
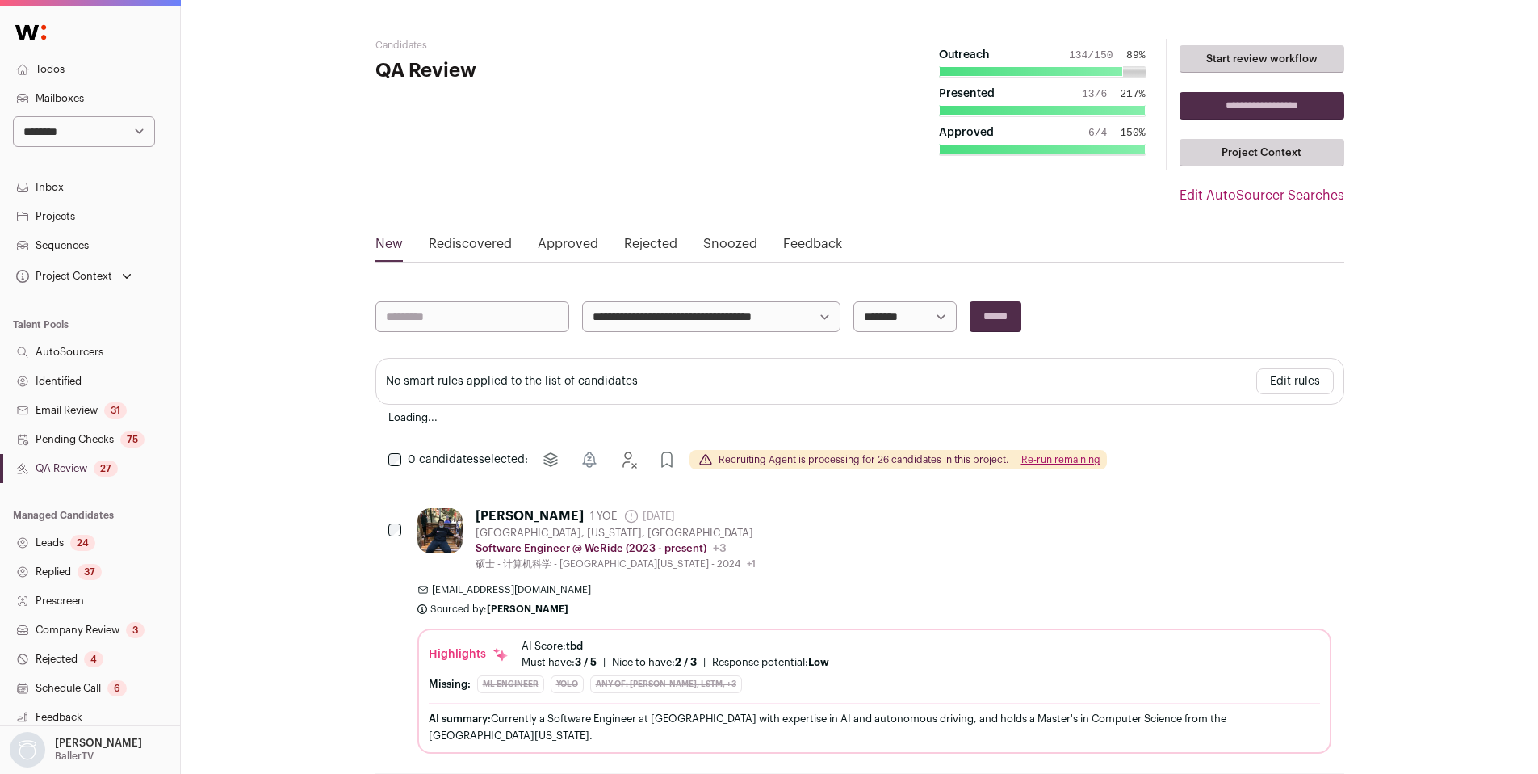
select select "**********"
click at [854, 301] on select "**********" at bounding box center [905, 316] width 103 height 31
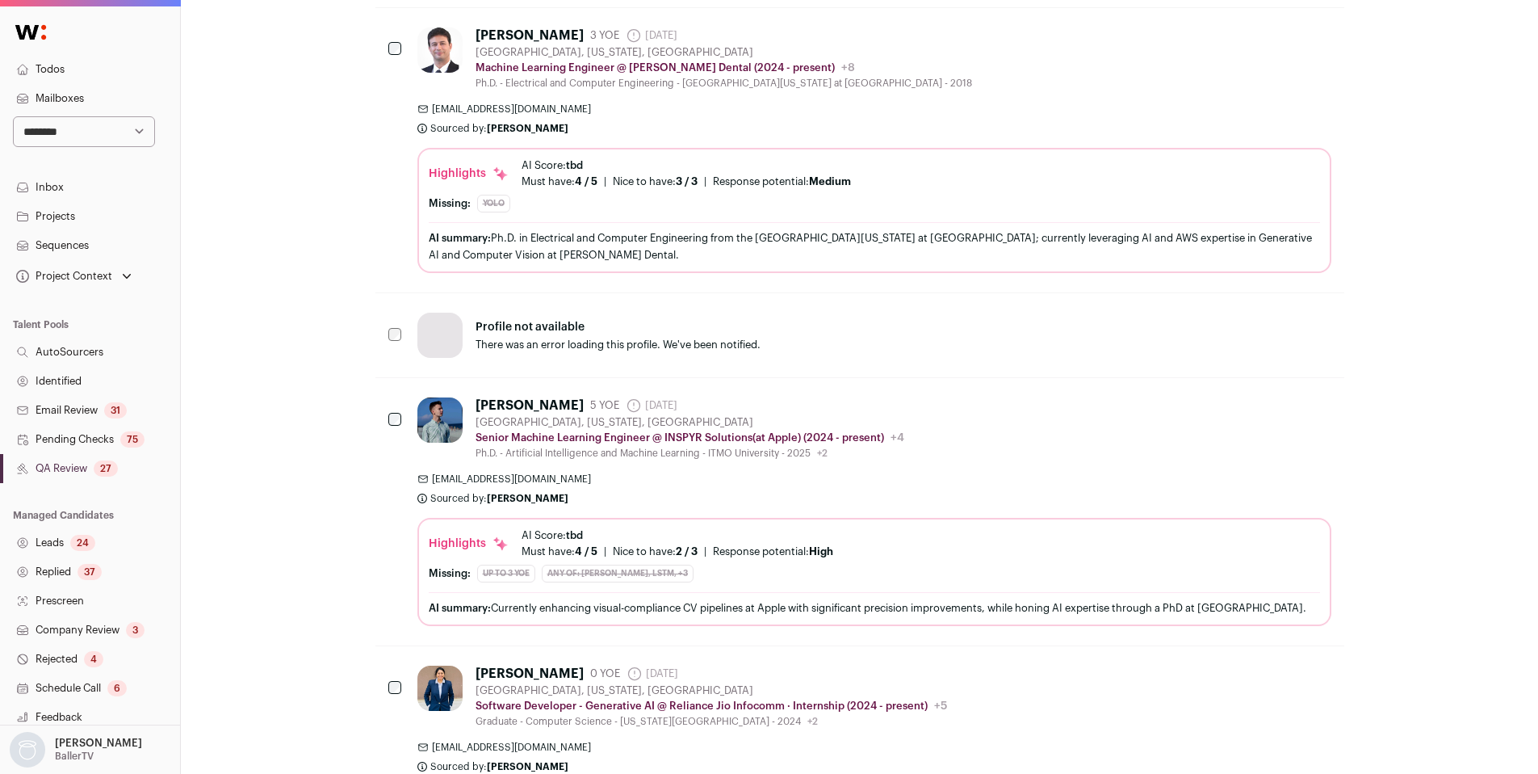
scroll to position [1582, 0]
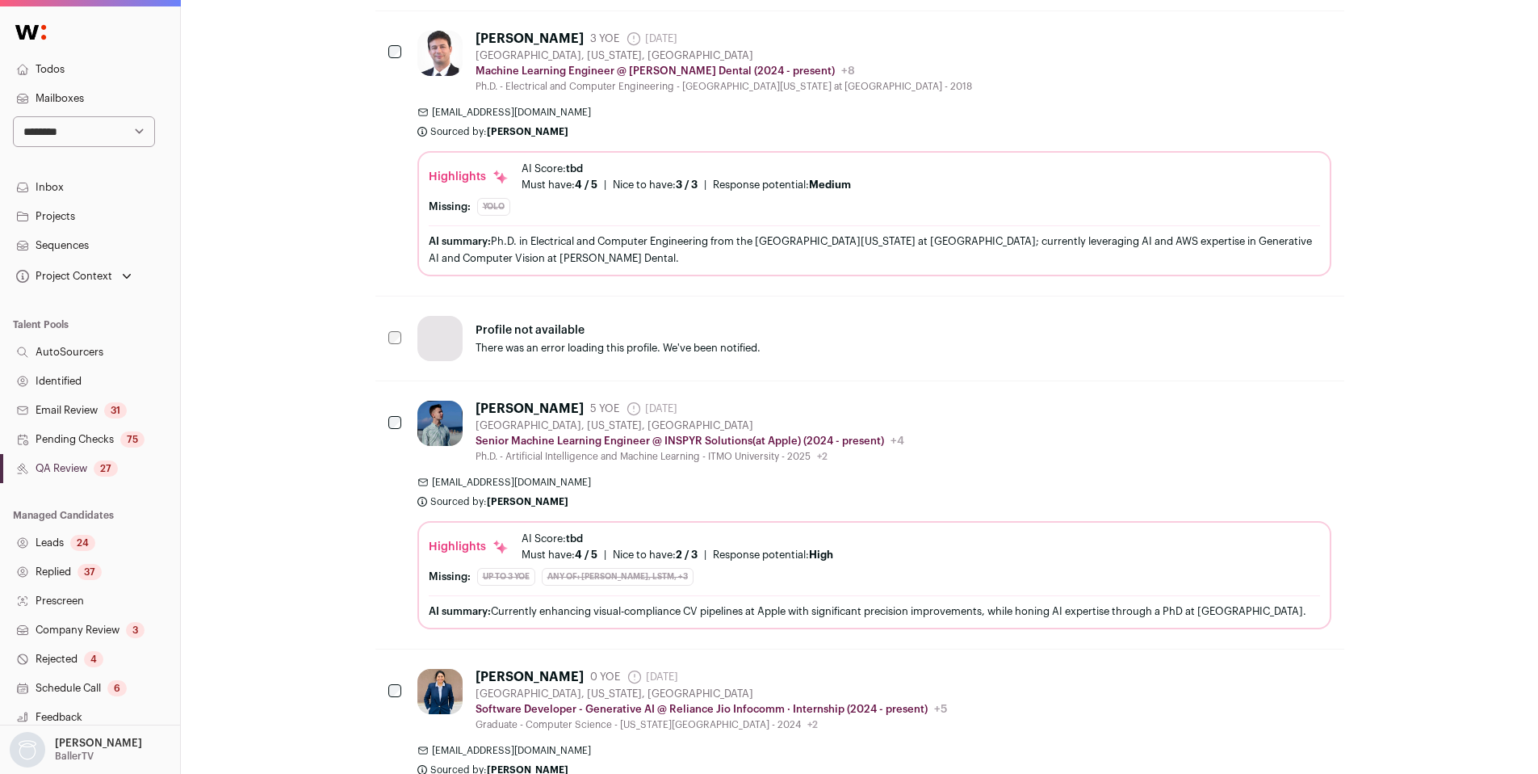
click at [65, 466] on link "QA Review 27" at bounding box center [90, 468] width 180 height 29
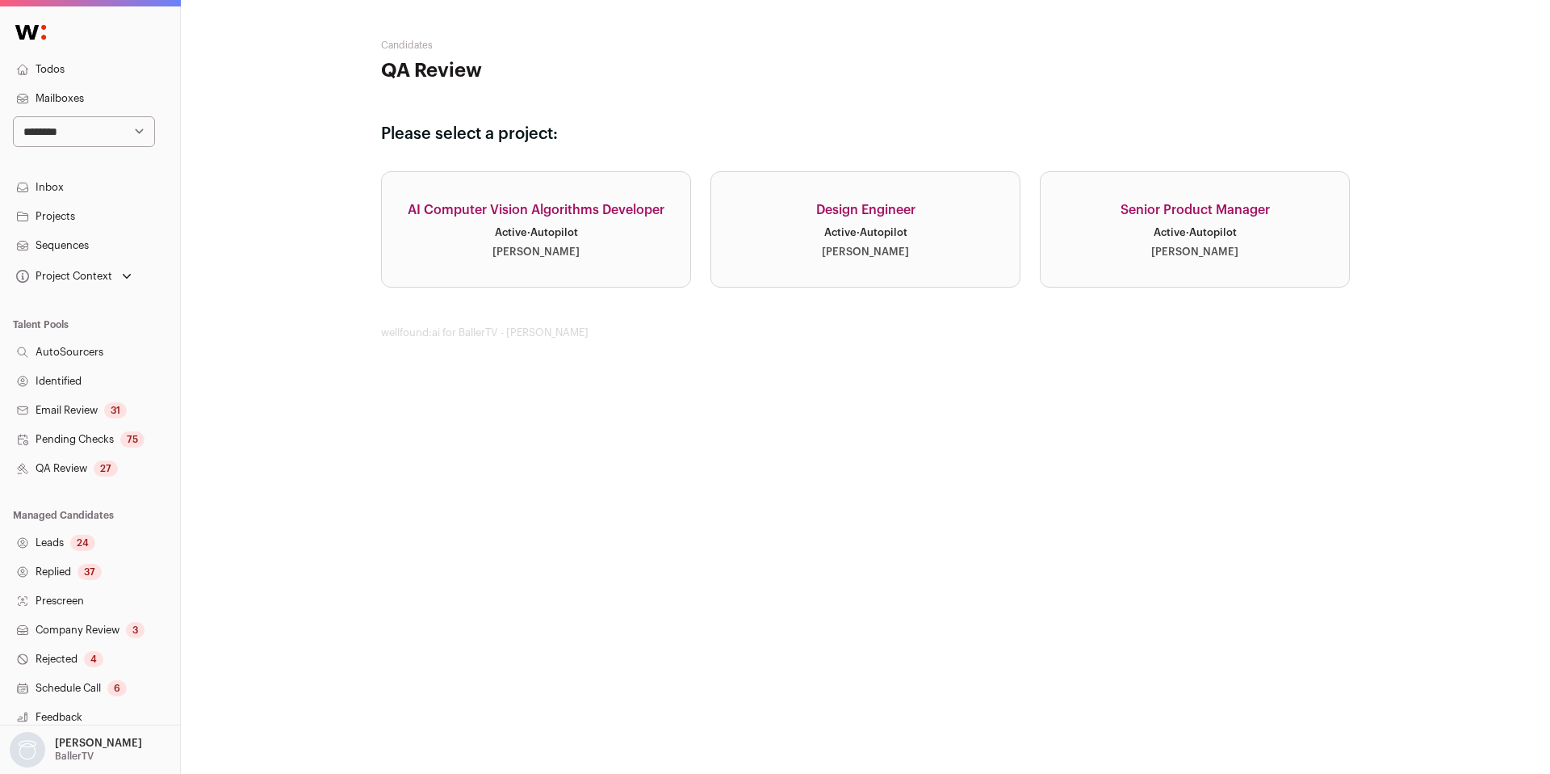
click at [1239, 245] on div "[PERSON_NAME]" at bounding box center [1194, 251] width 87 height 13
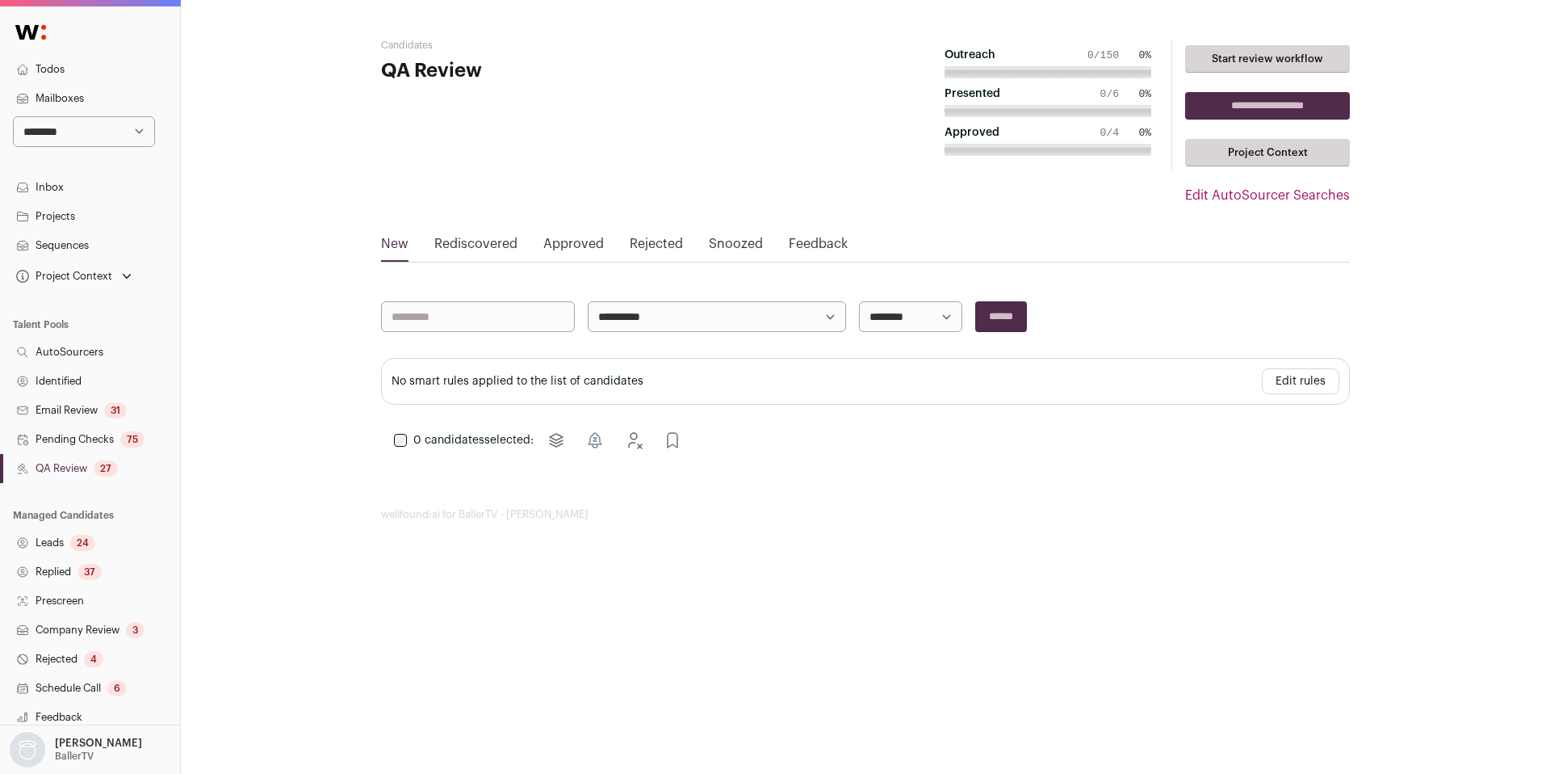
click at [1277, 203] on link "Edit AutoSourcer Searches" at bounding box center [1267, 195] width 165 height 19
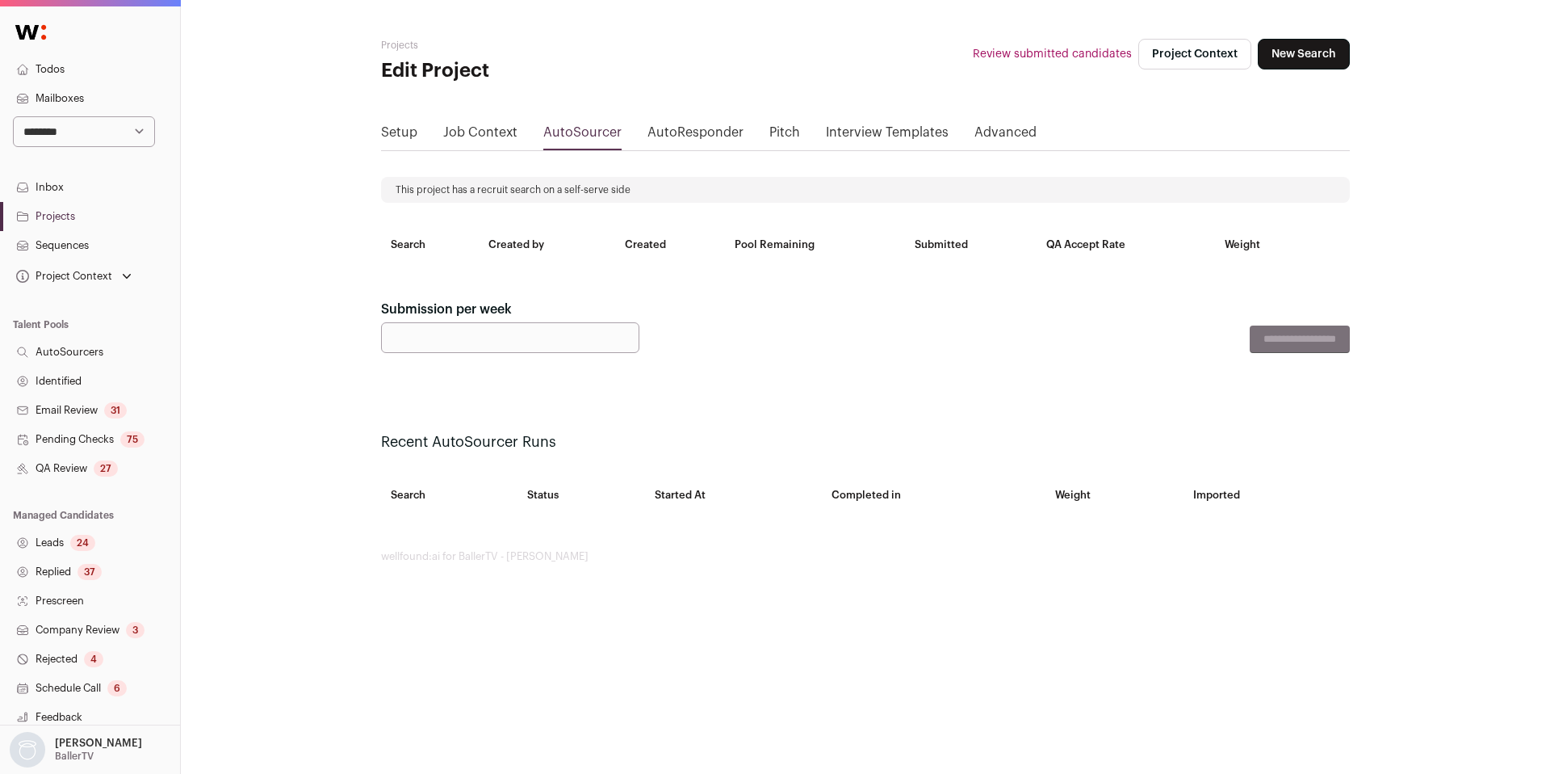
click at [503, 135] on link "Job Context" at bounding box center [480, 136] width 74 height 26
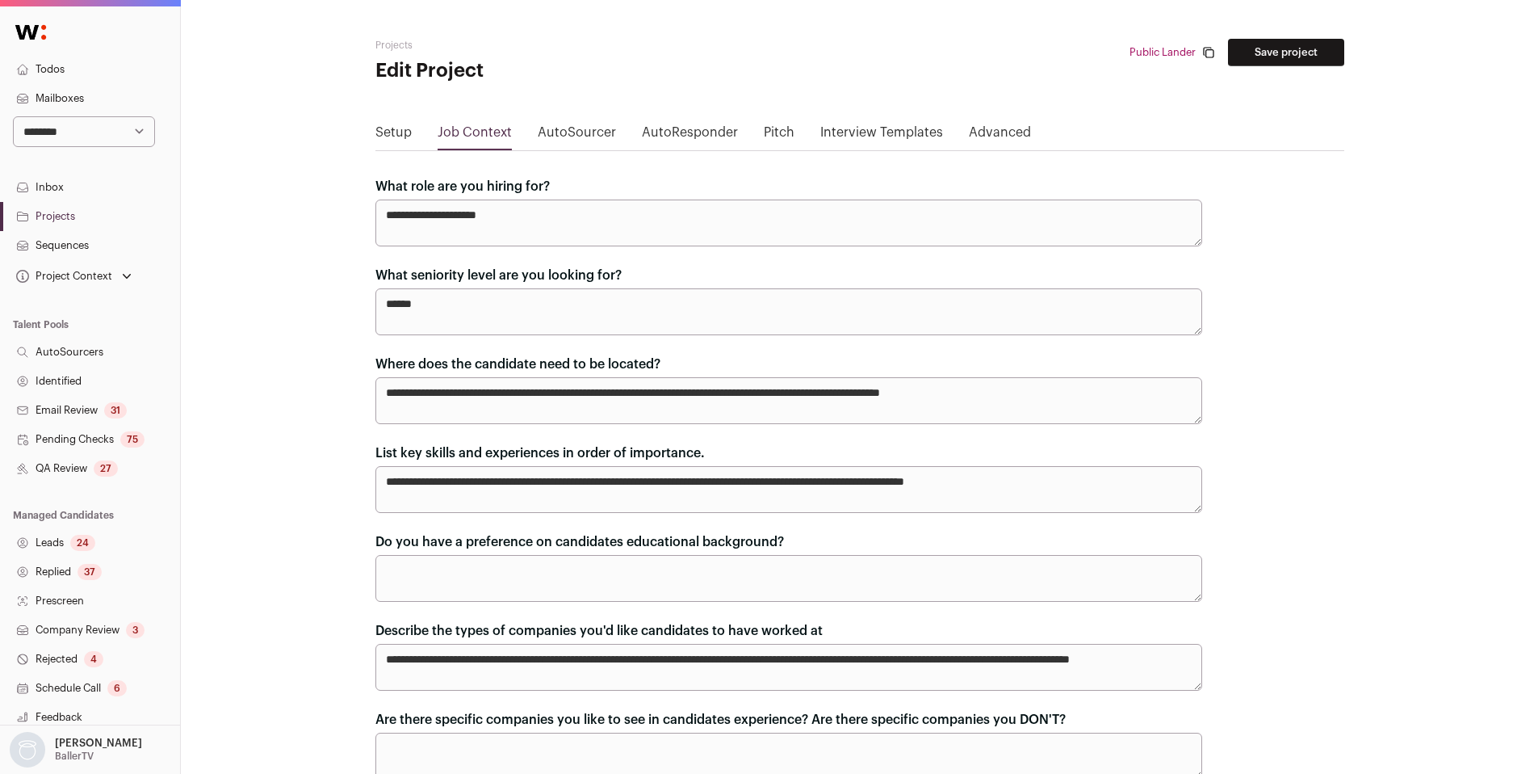
drag, startPoint x: 438, startPoint y: 392, endPoint x: 380, endPoint y: 390, distance: 57.4
click at [380, 390] on textarea "**********" at bounding box center [788, 400] width 827 height 47
click at [102, 473] on div "27" at bounding box center [106, 468] width 24 height 16
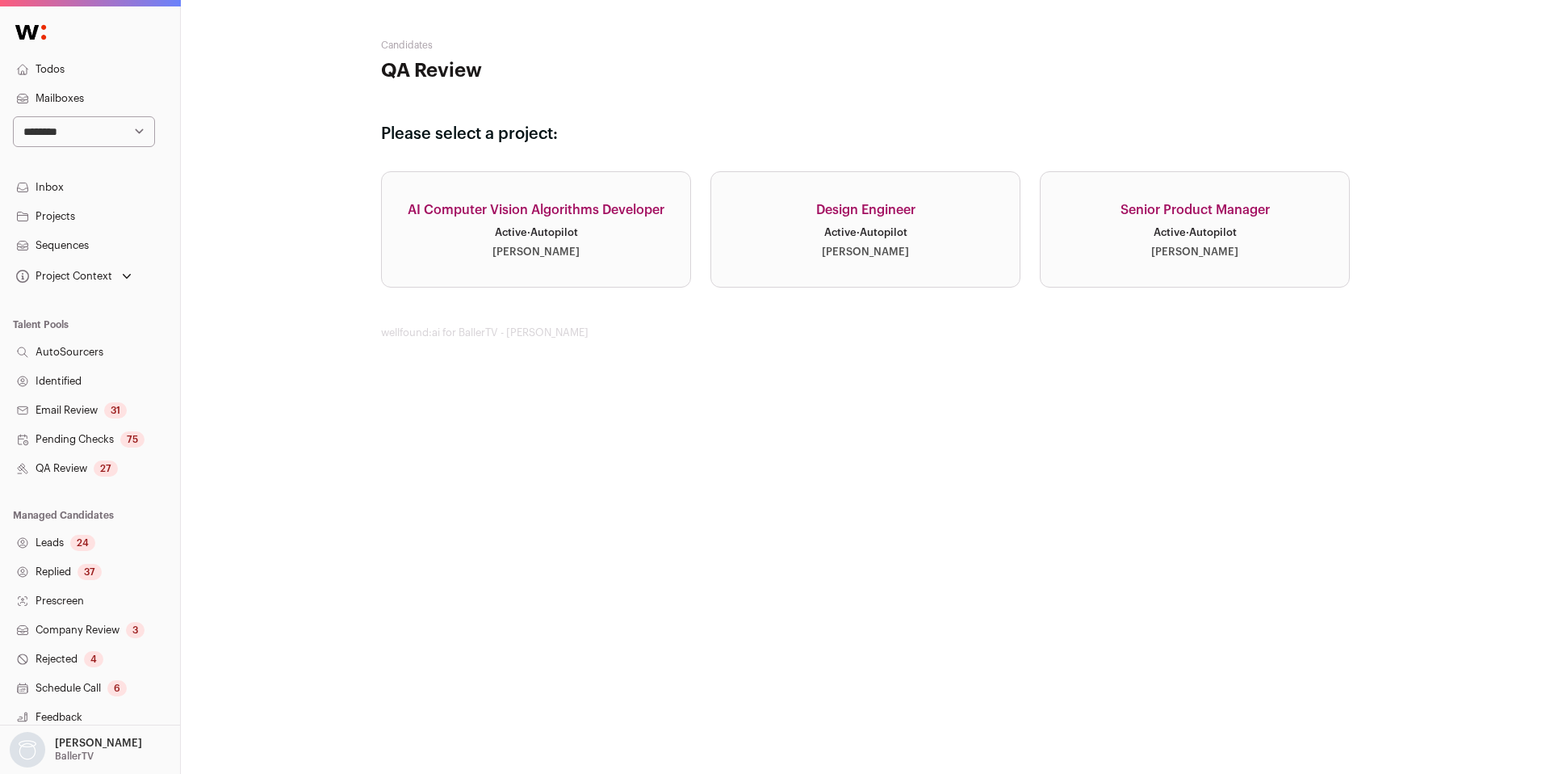
click at [861, 212] on div "Design Engineer" at bounding box center [865, 209] width 99 height 19
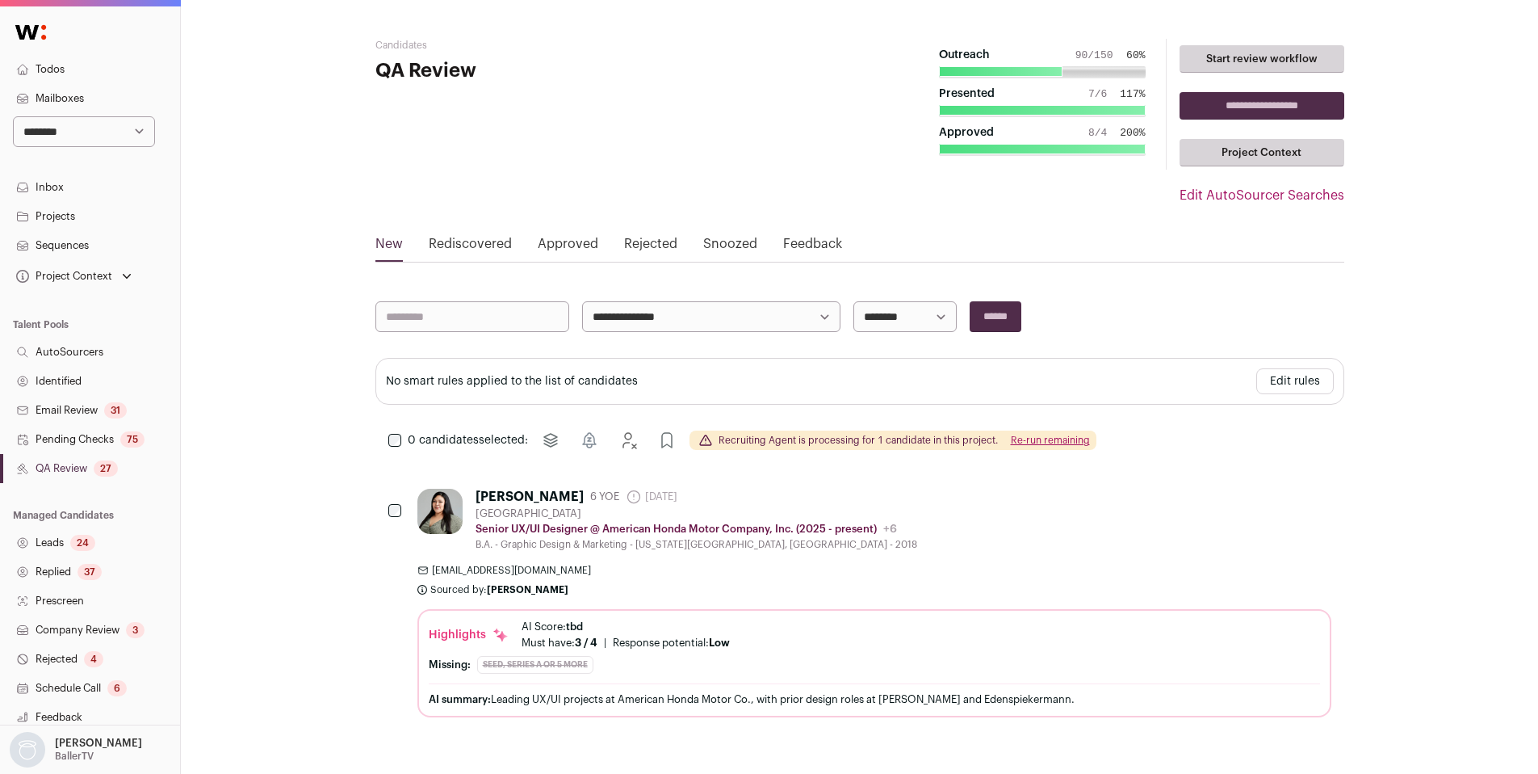
click at [1242, 195] on link "Edit AutoSourcer Searches" at bounding box center [1262, 195] width 165 height 19
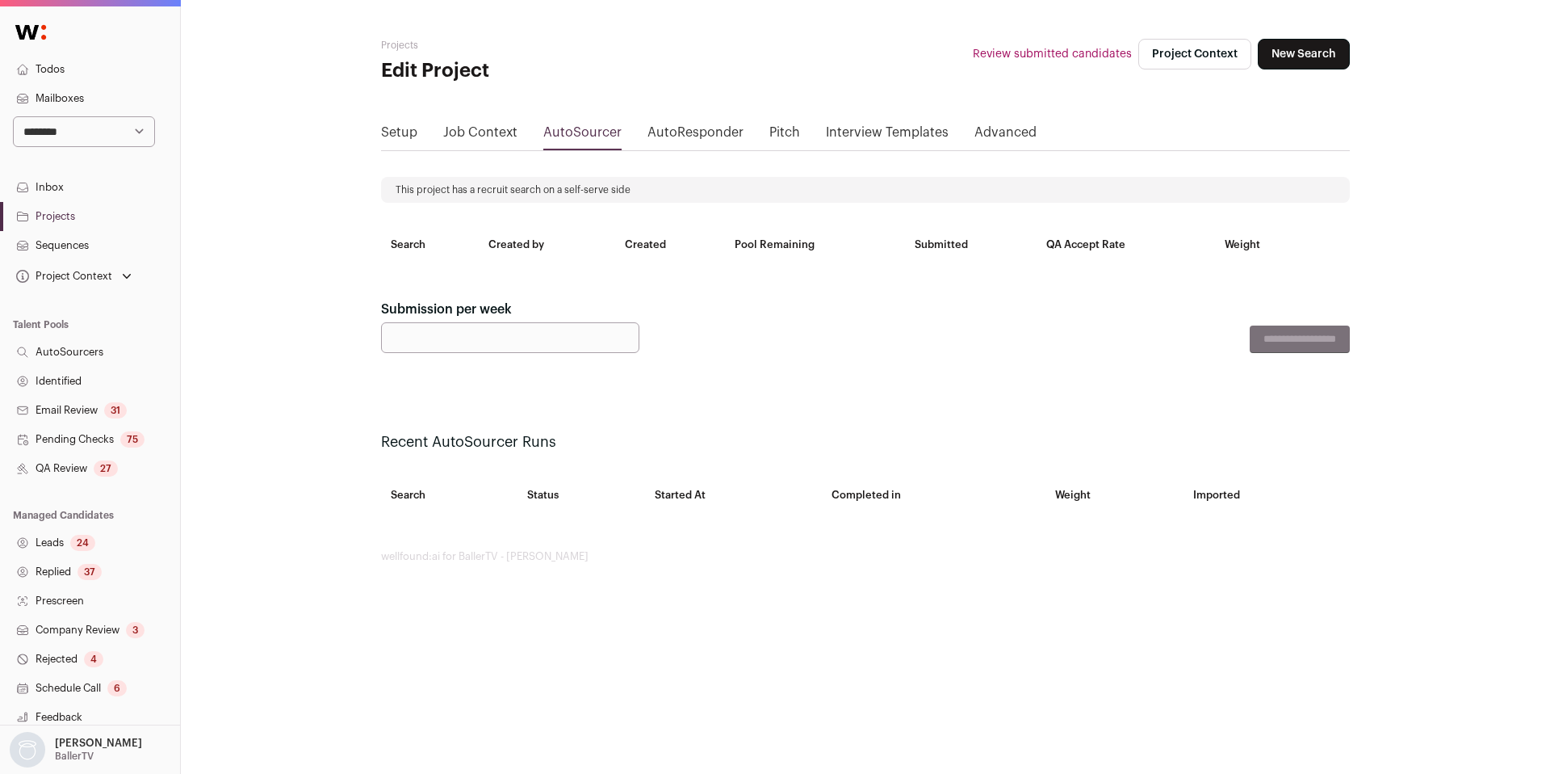
click at [457, 133] on link "Job Context" at bounding box center [480, 136] width 74 height 26
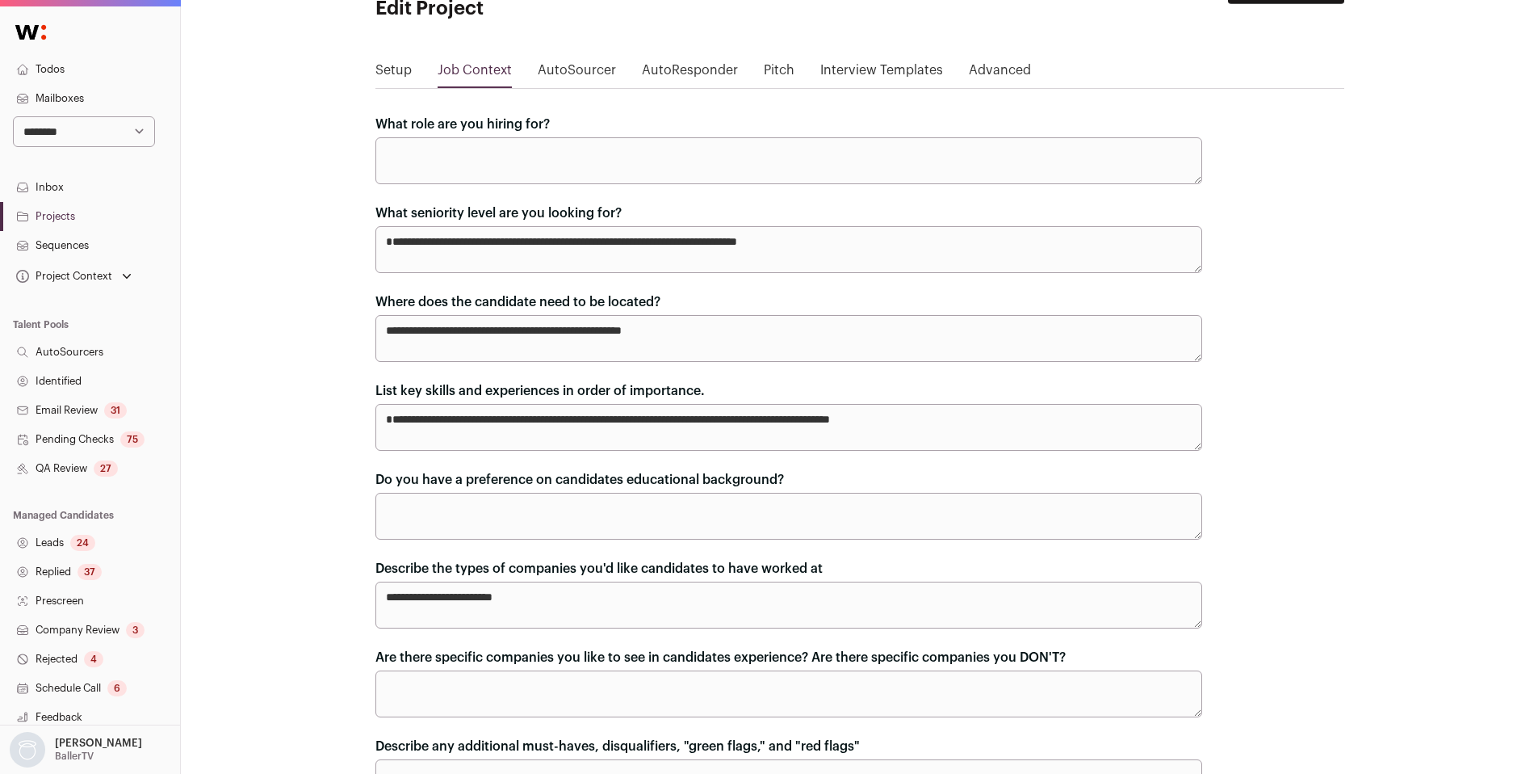
scroll to position [68, 0]
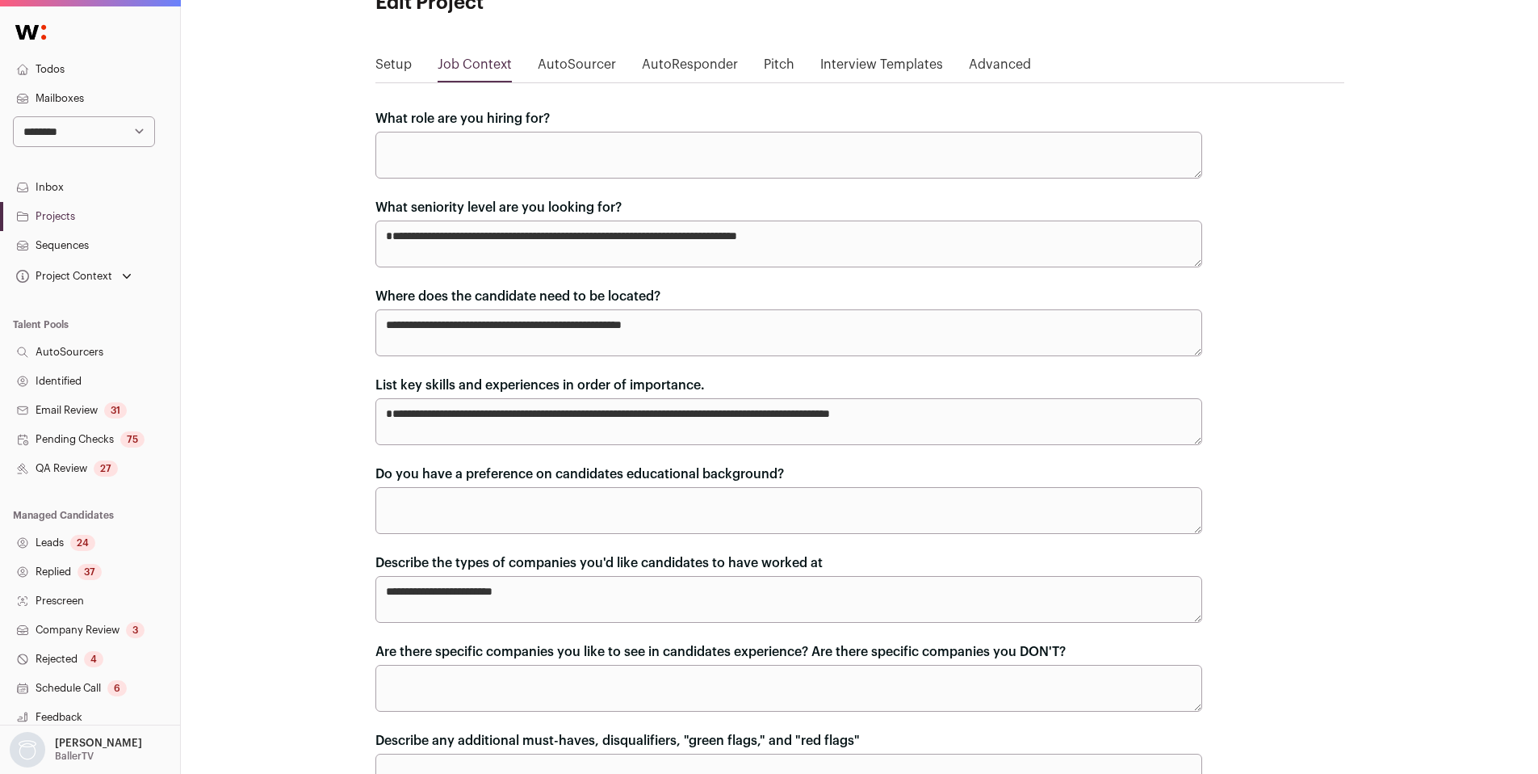
click at [70, 385] on link "Identified" at bounding box center [90, 381] width 180 height 29
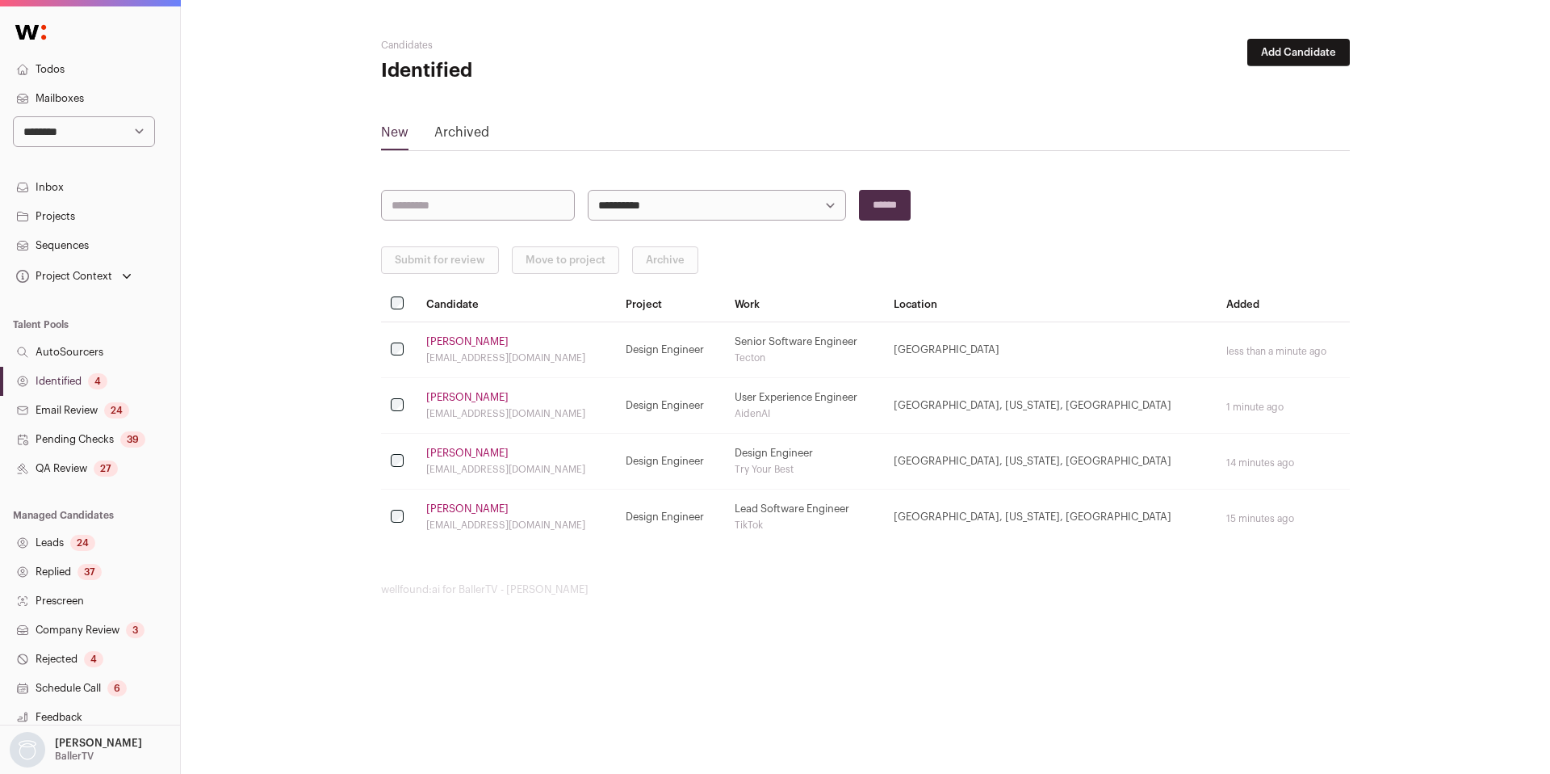
click at [443, 343] on link "[PERSON_NAME]" at bounding box center [467, 341] width 82 height 13
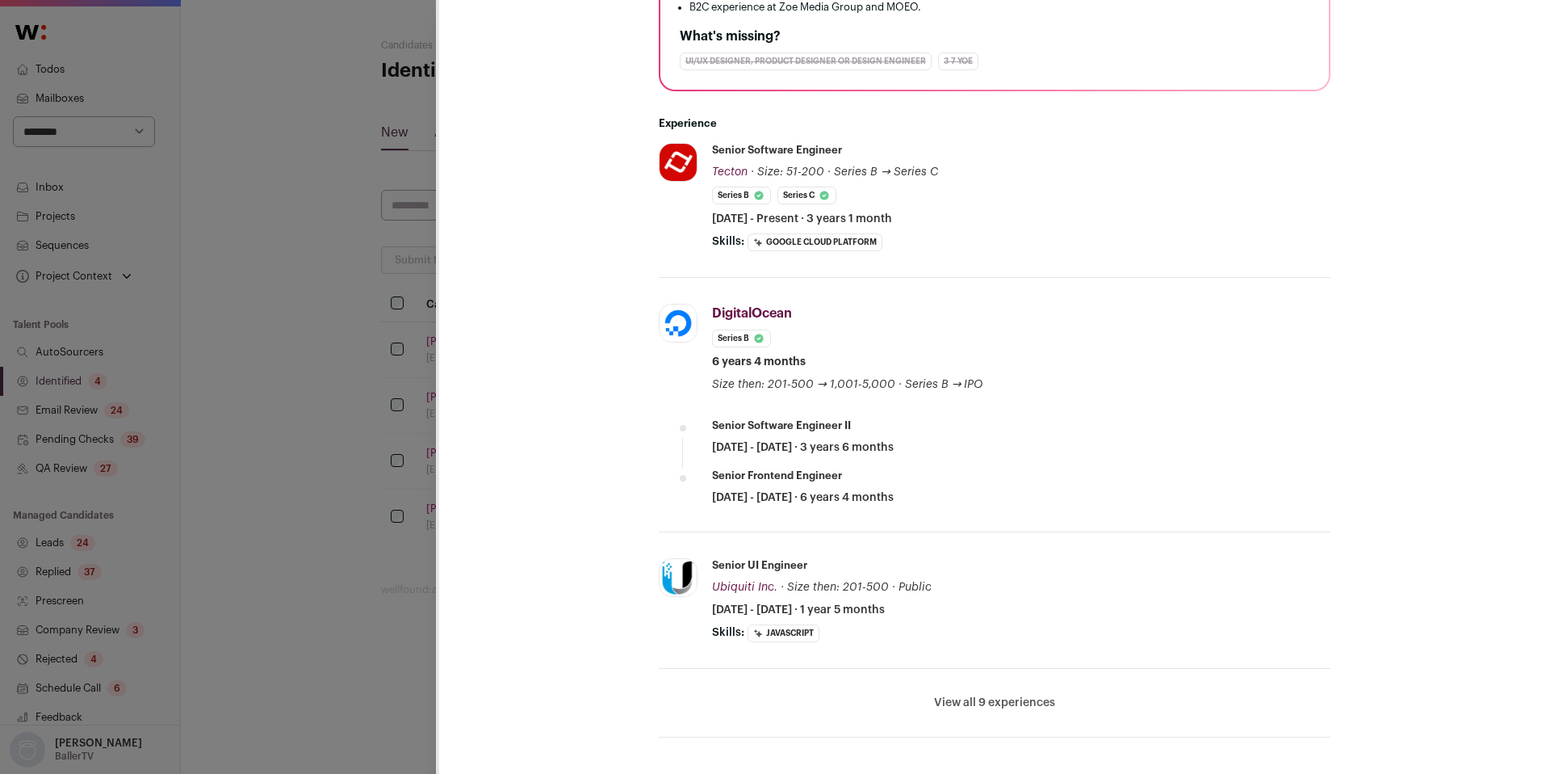
scroll to position [562, 0]
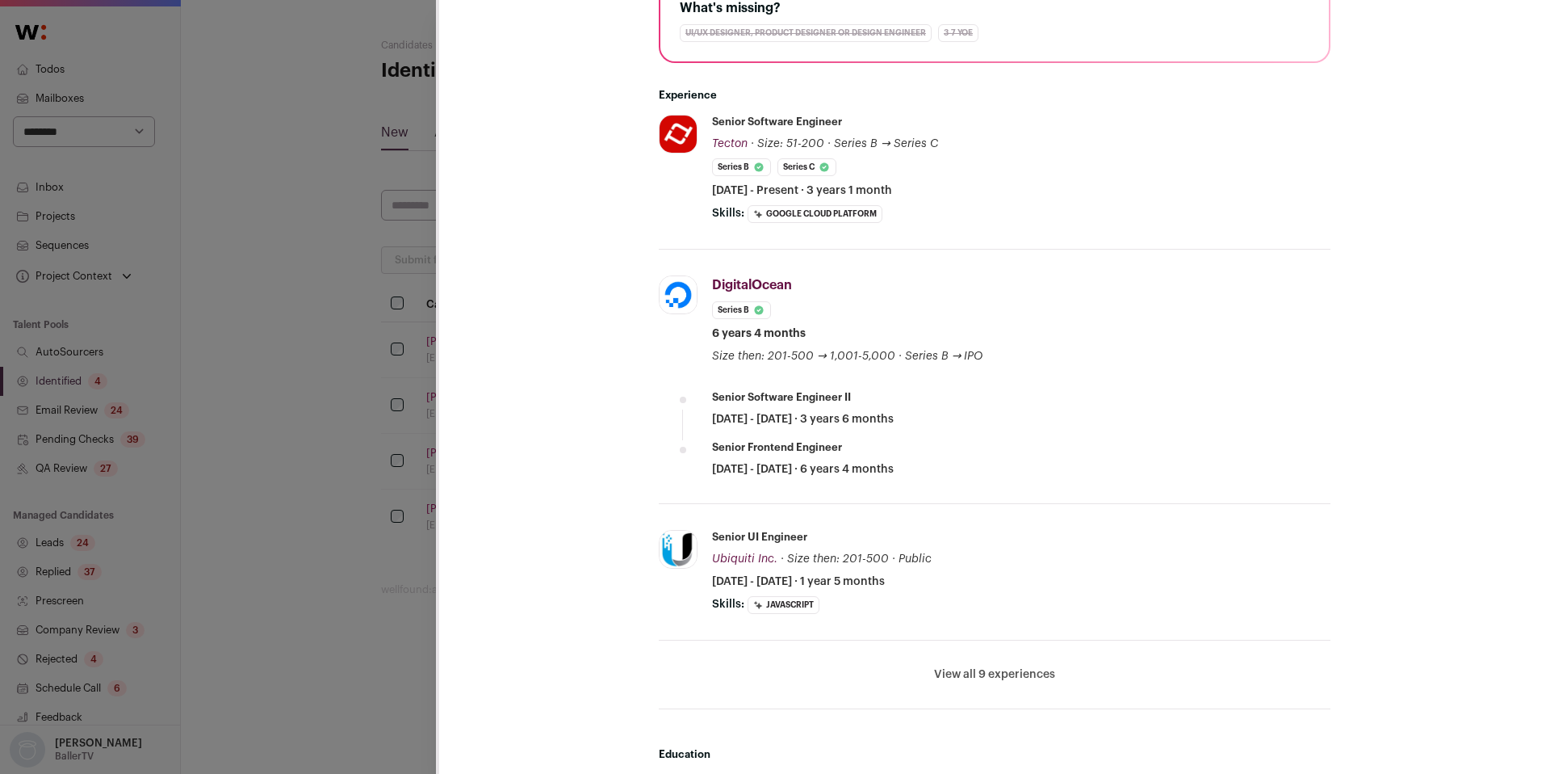
click at [363, 497] on div "**********" at bounding box center [775, 387] width 1550 height 774
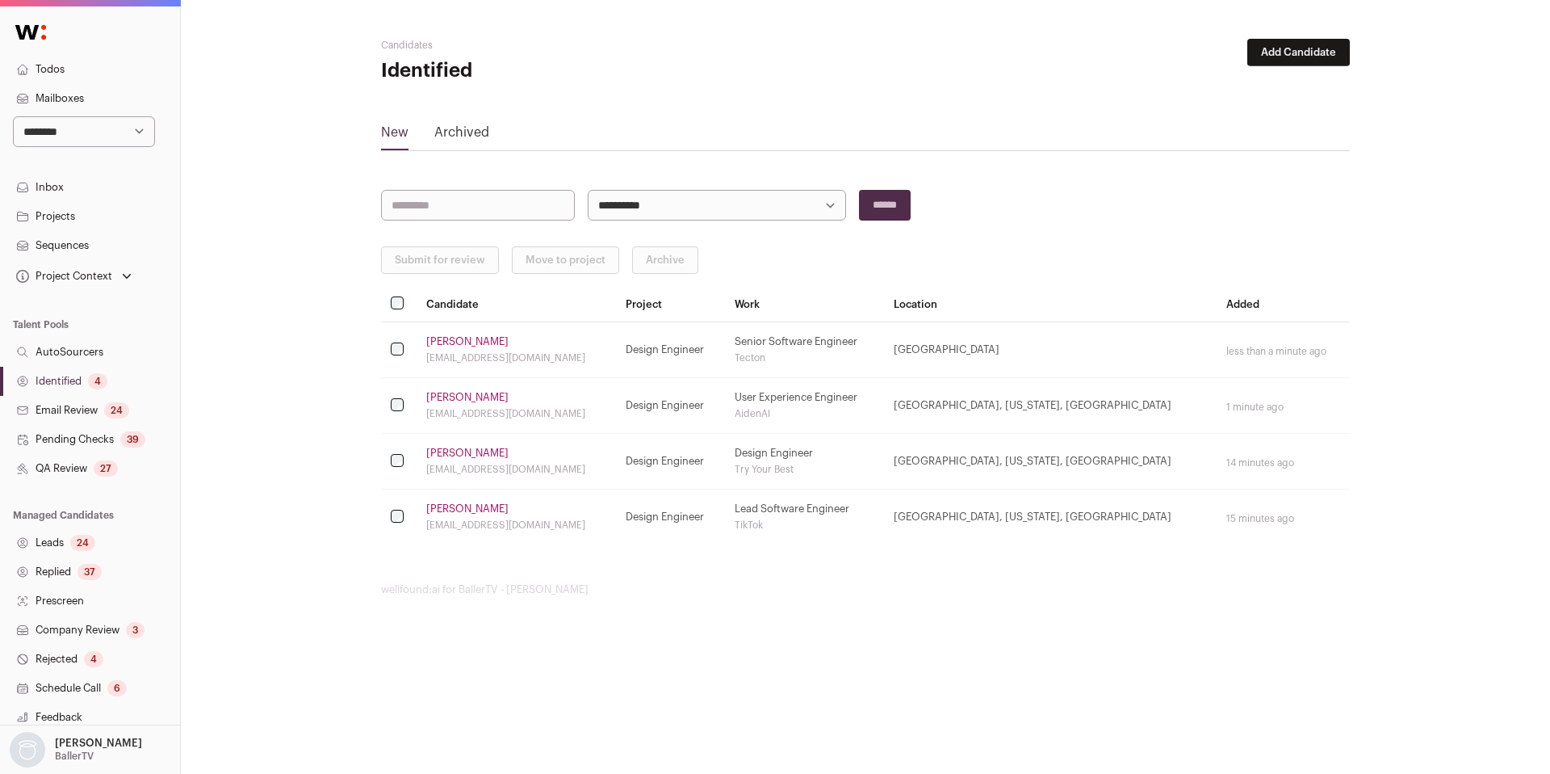
click at [457, 393] on link "[PERSON_NAME]" at bounding box center [467, 397] width 82 height 13
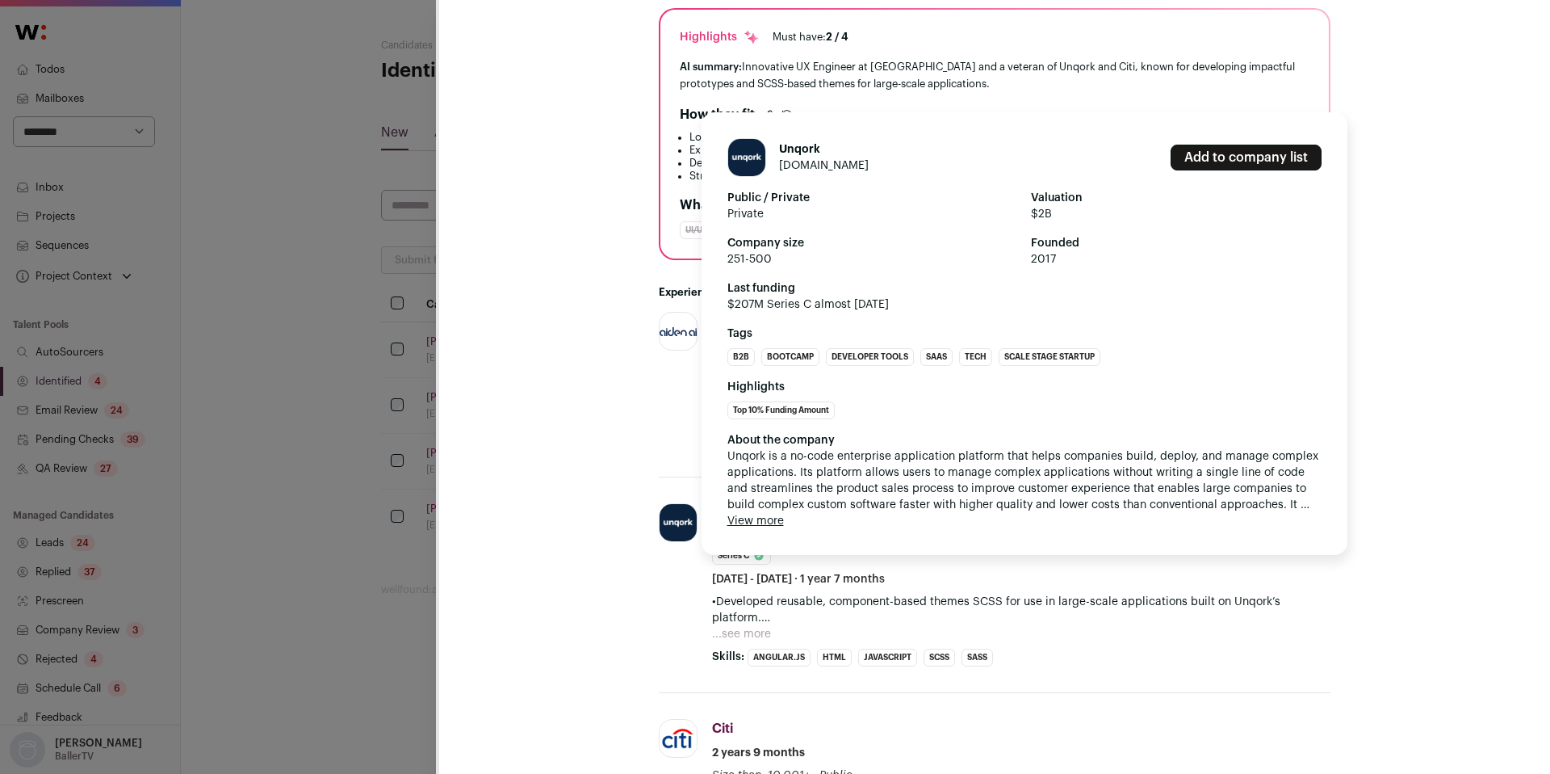
scroll to position [368, 0]
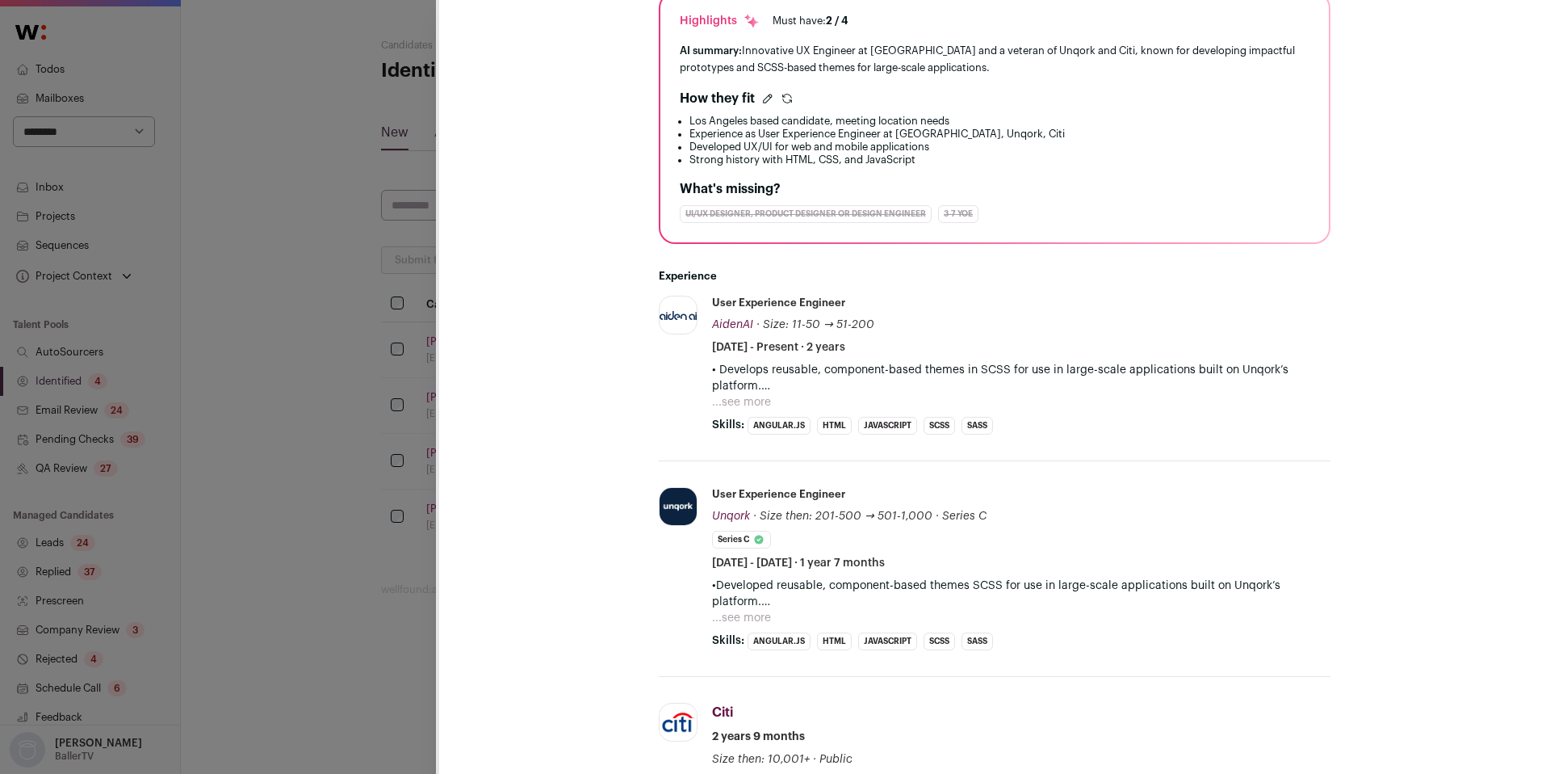
click at [744, 398] on button "...see more" at bounding box center [741, 402] width 59 height 16
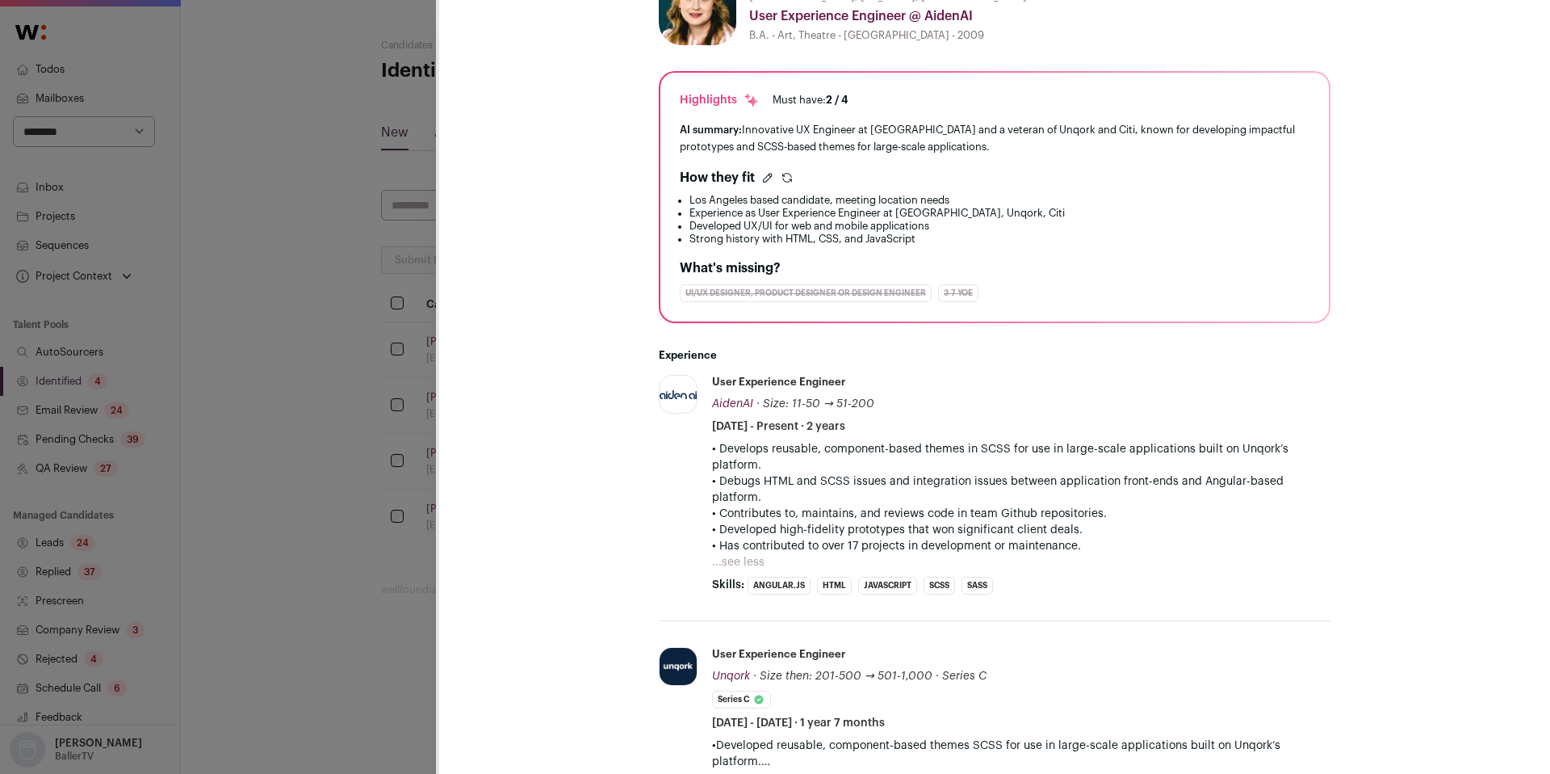
scroll to position [284, 0]
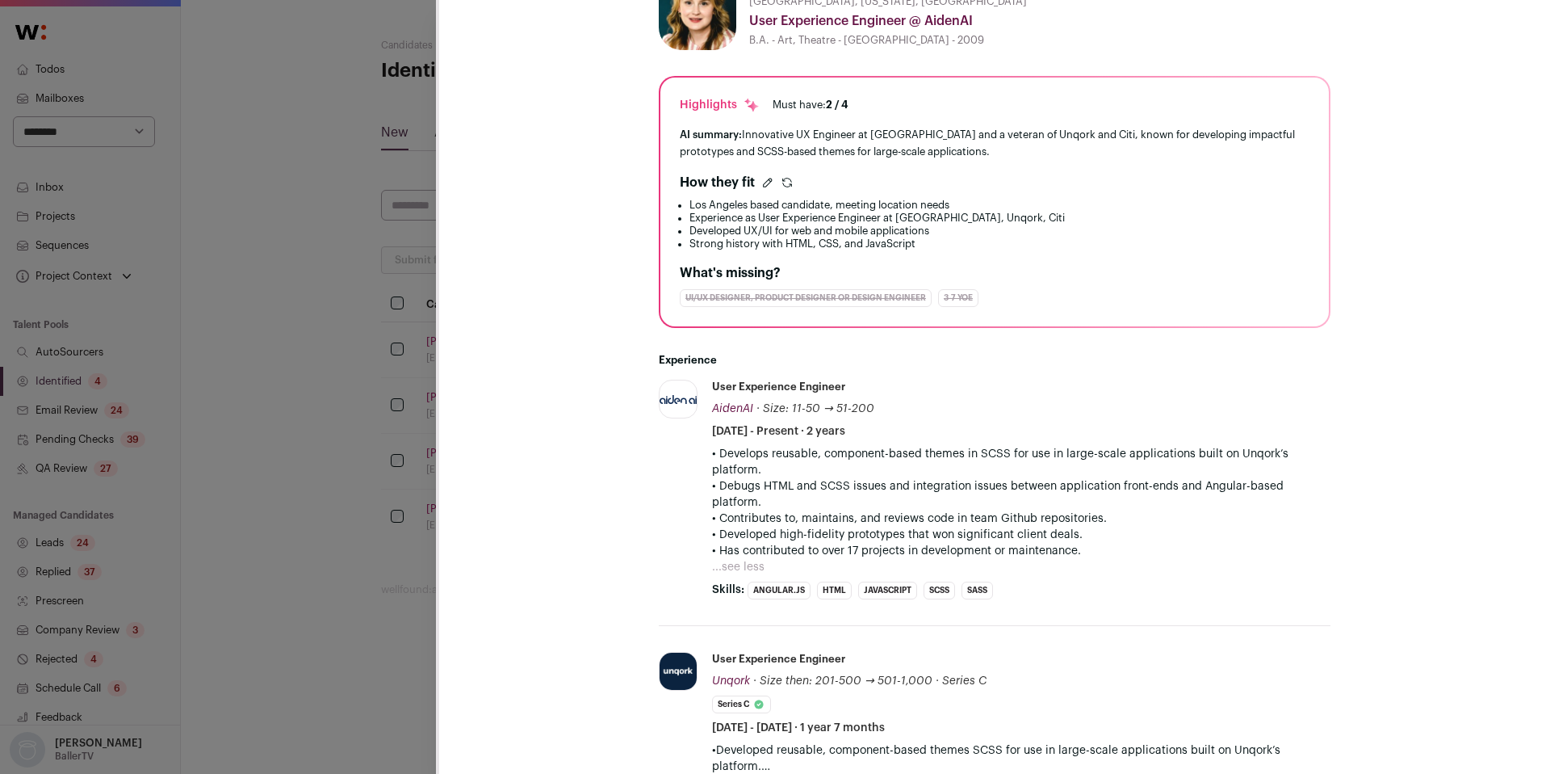
click at [376, 522] on div "[PERSON_NAME] Last update: [DATE] [GEOGRAPHIC_DATA], [US_STATE], [GEOGRAPHIC_DA…" at bounding box center [775, 387] width 1550 height 774
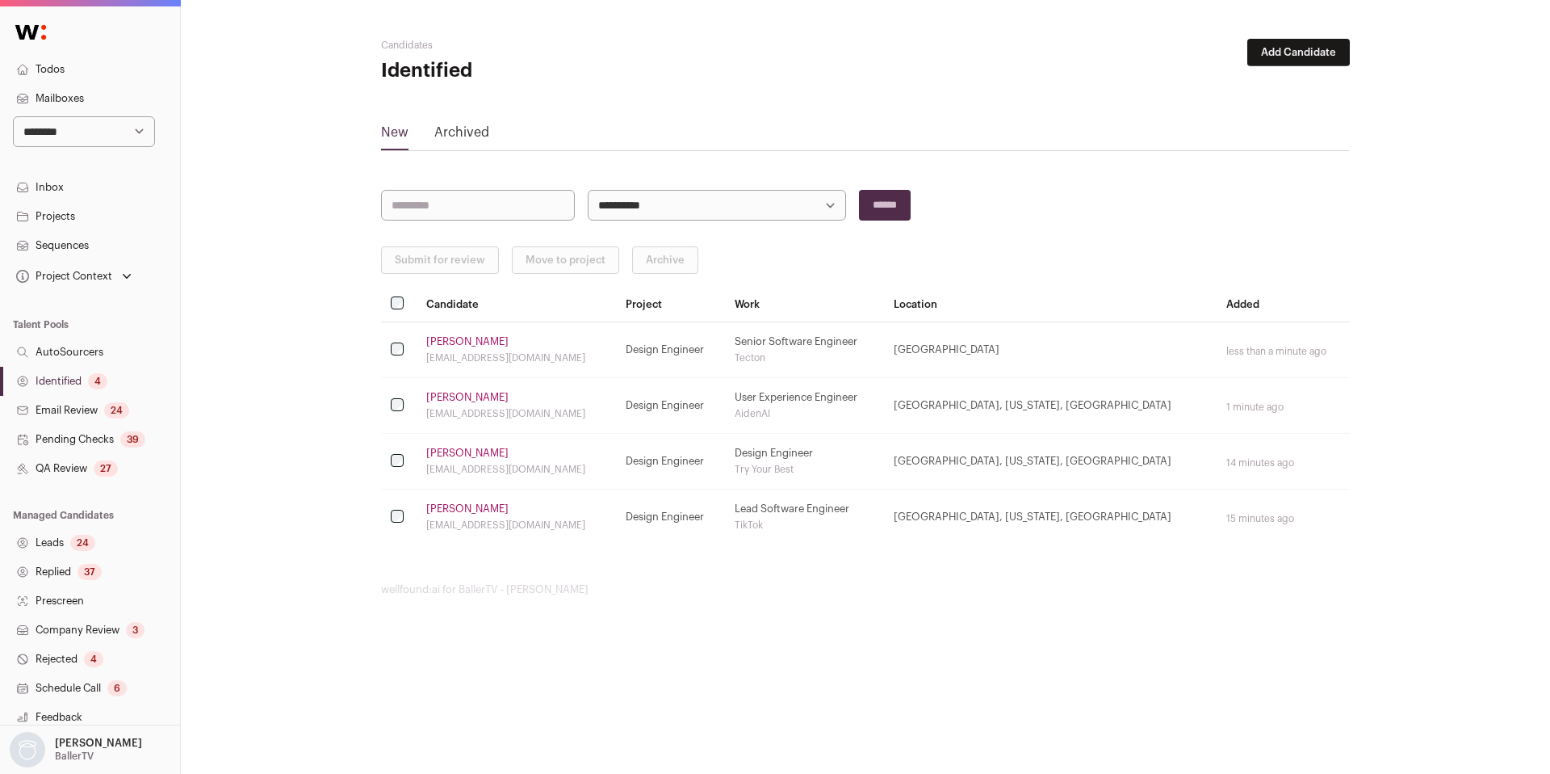
click at [445, 447] on link "[PERSON_NAME]" at bounding box center [467, 453] width 82 height 13
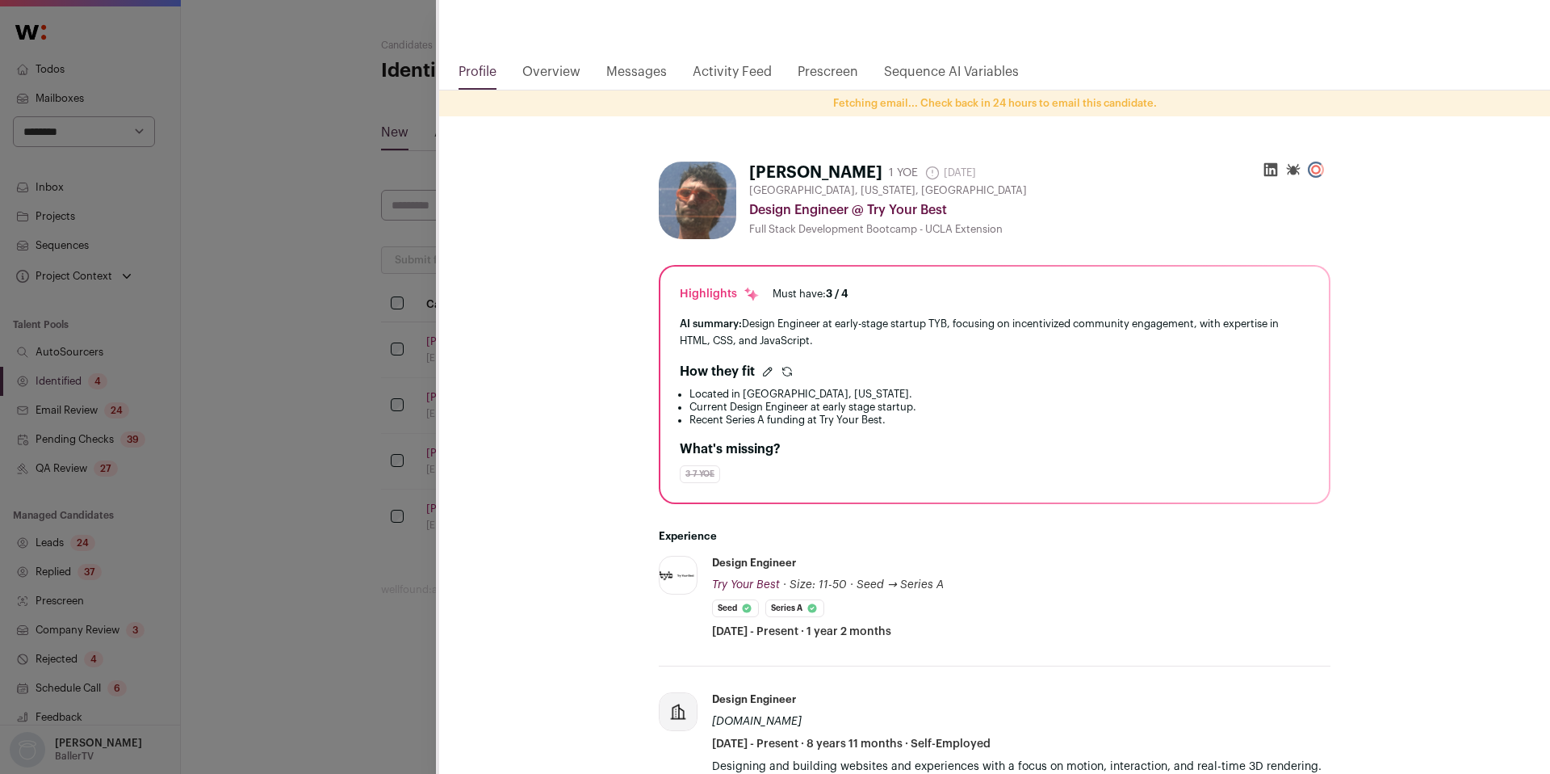
scroll to position [136, 0]
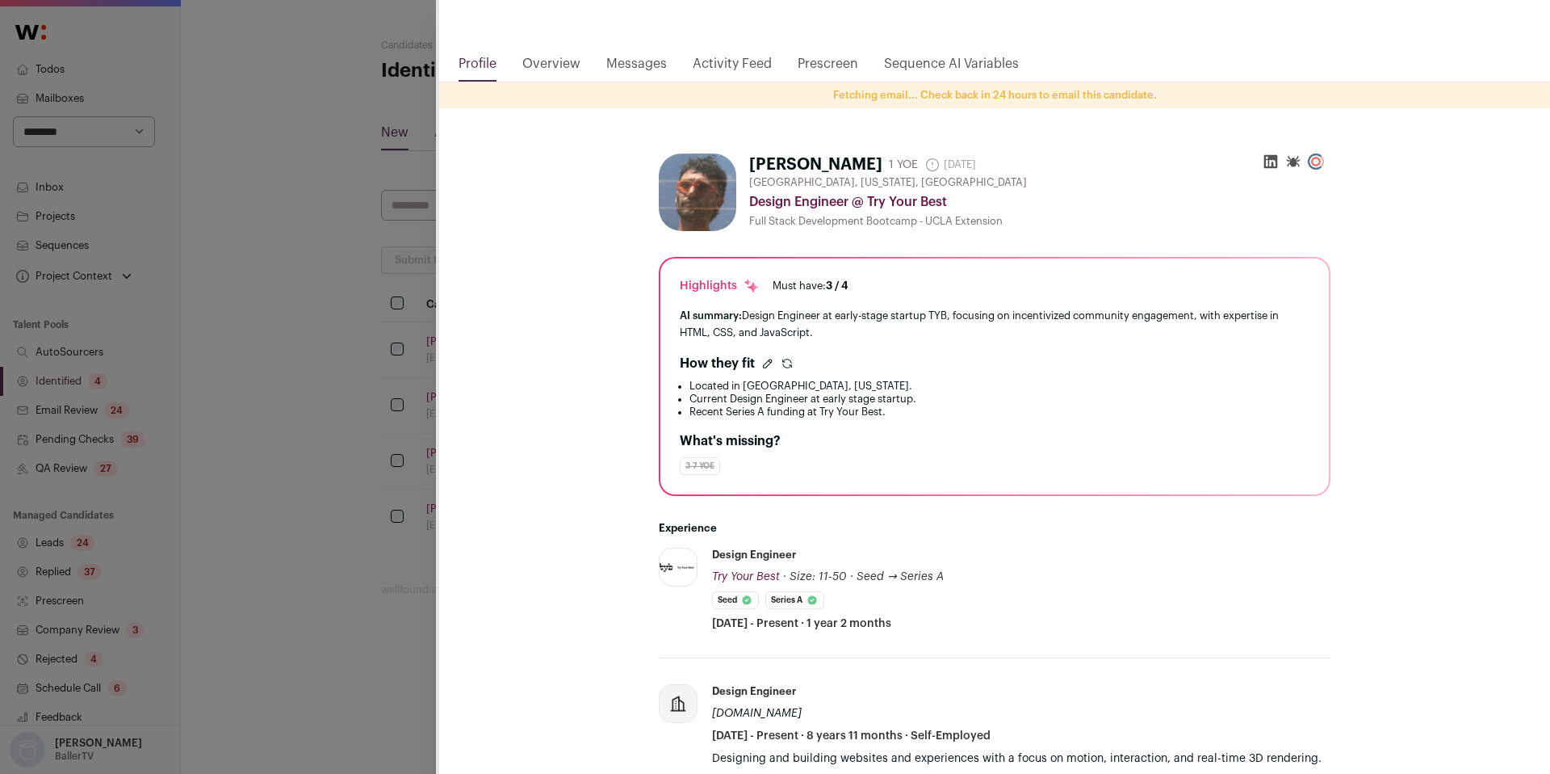
click at [290, 577] on div "[PERSON_NAME] Last update: [DATE] [GEOGRAPHIC_DATA], [US_STATE], [GEOGRAPHIC_DA…" at bounding box center [775, 387] width 1550 height 774
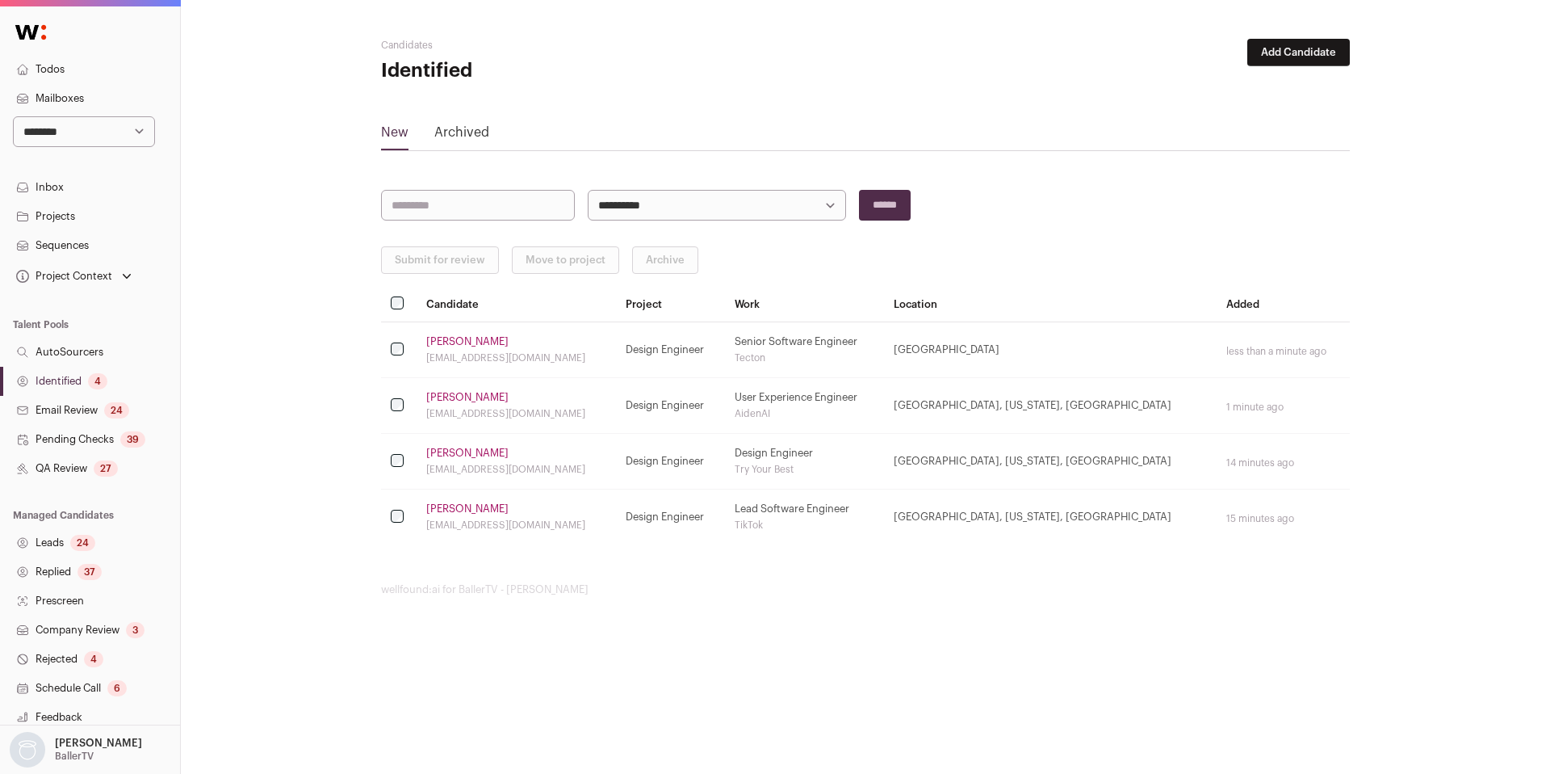
click at [459, 503] on link "[PERSON_NAME]" at bounding box center [467, 508] width 82 height 13
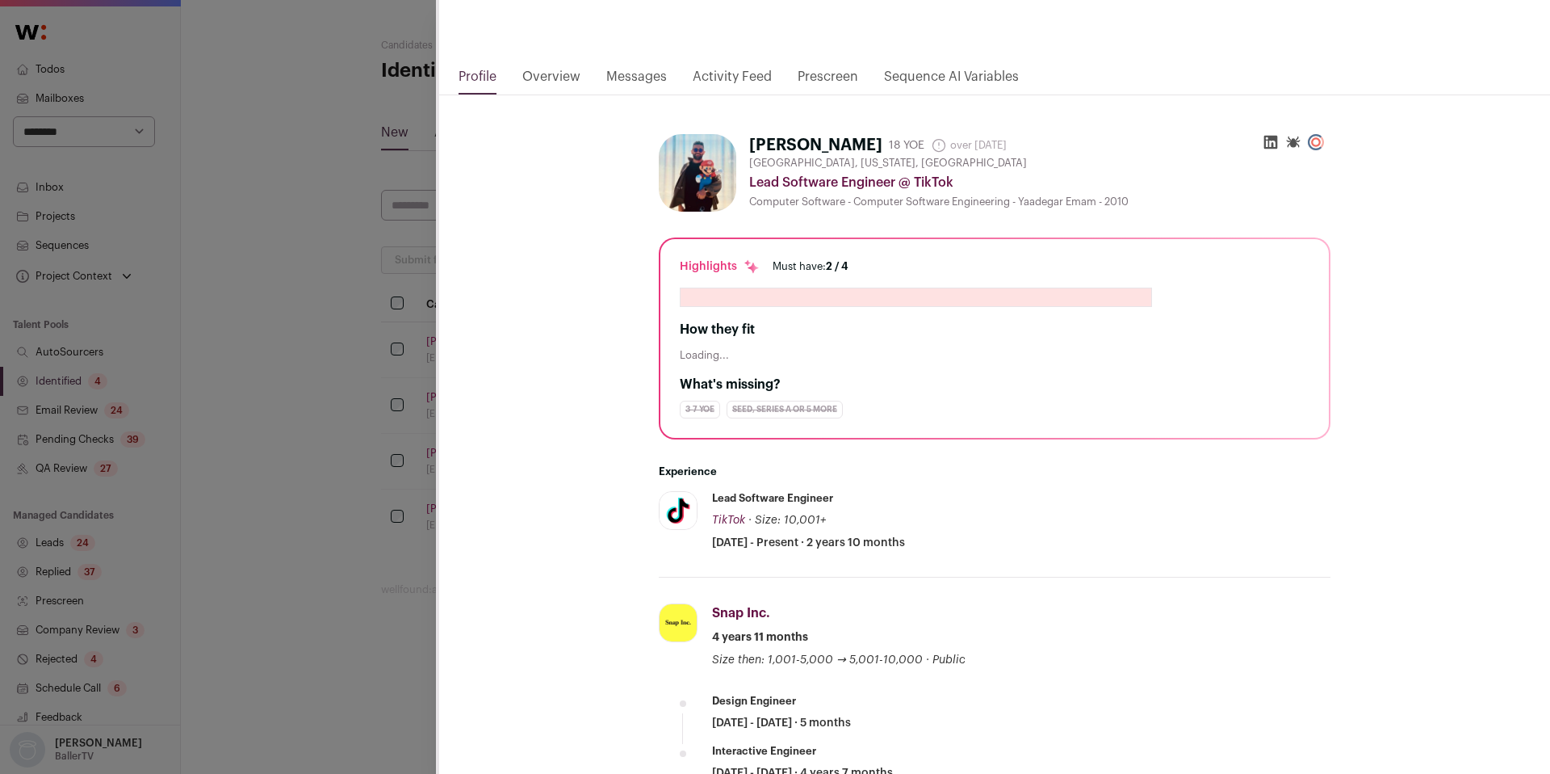
scroll to position [151, 0]
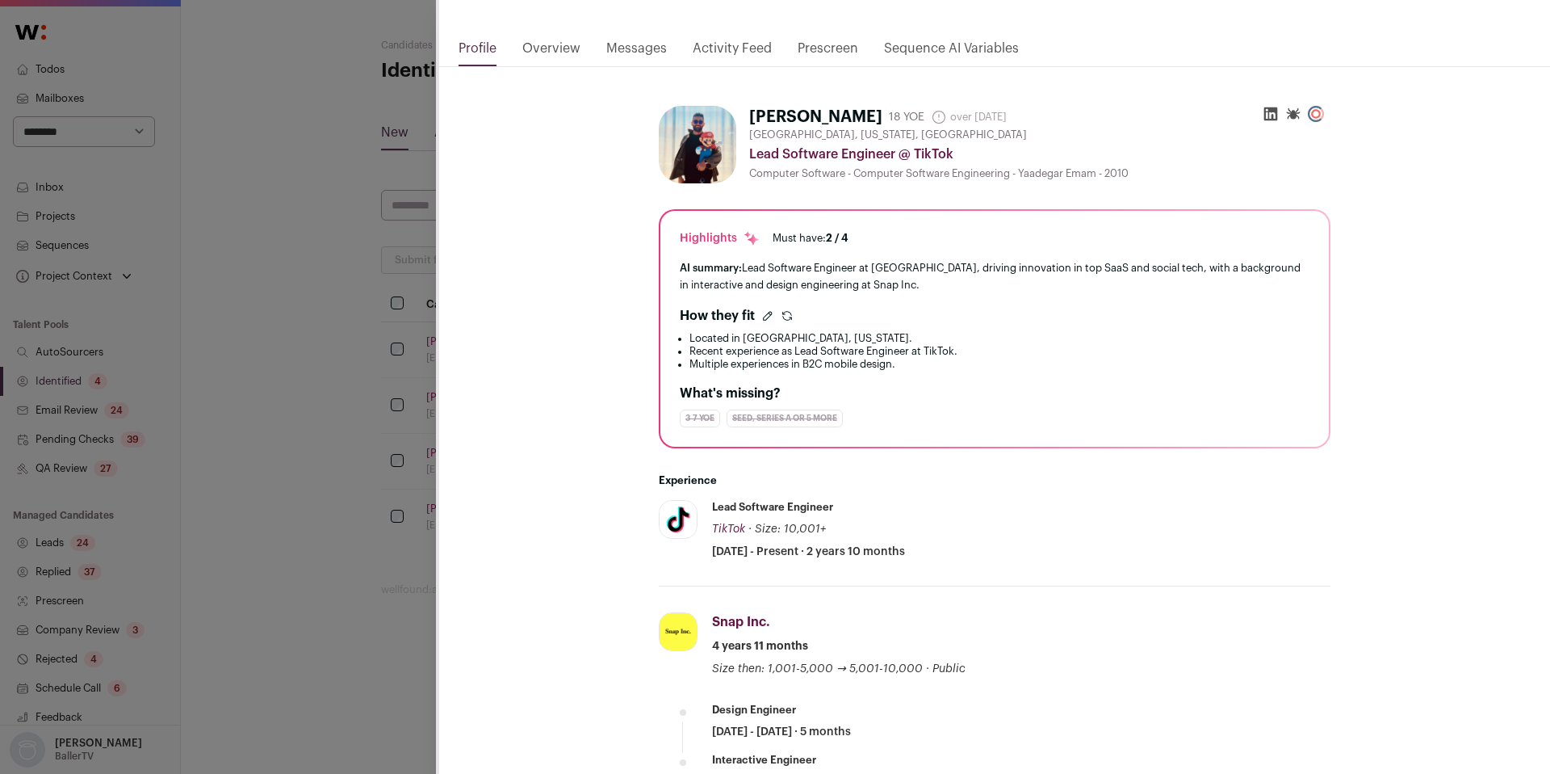
drag, startPoint x: 398, startPoint y: 639, endPoint x: 383, endPoint y: 637, distance: 15.4
click at [398, 639] on div "**********" at bounding box center [775, 387] width 1550 height 774
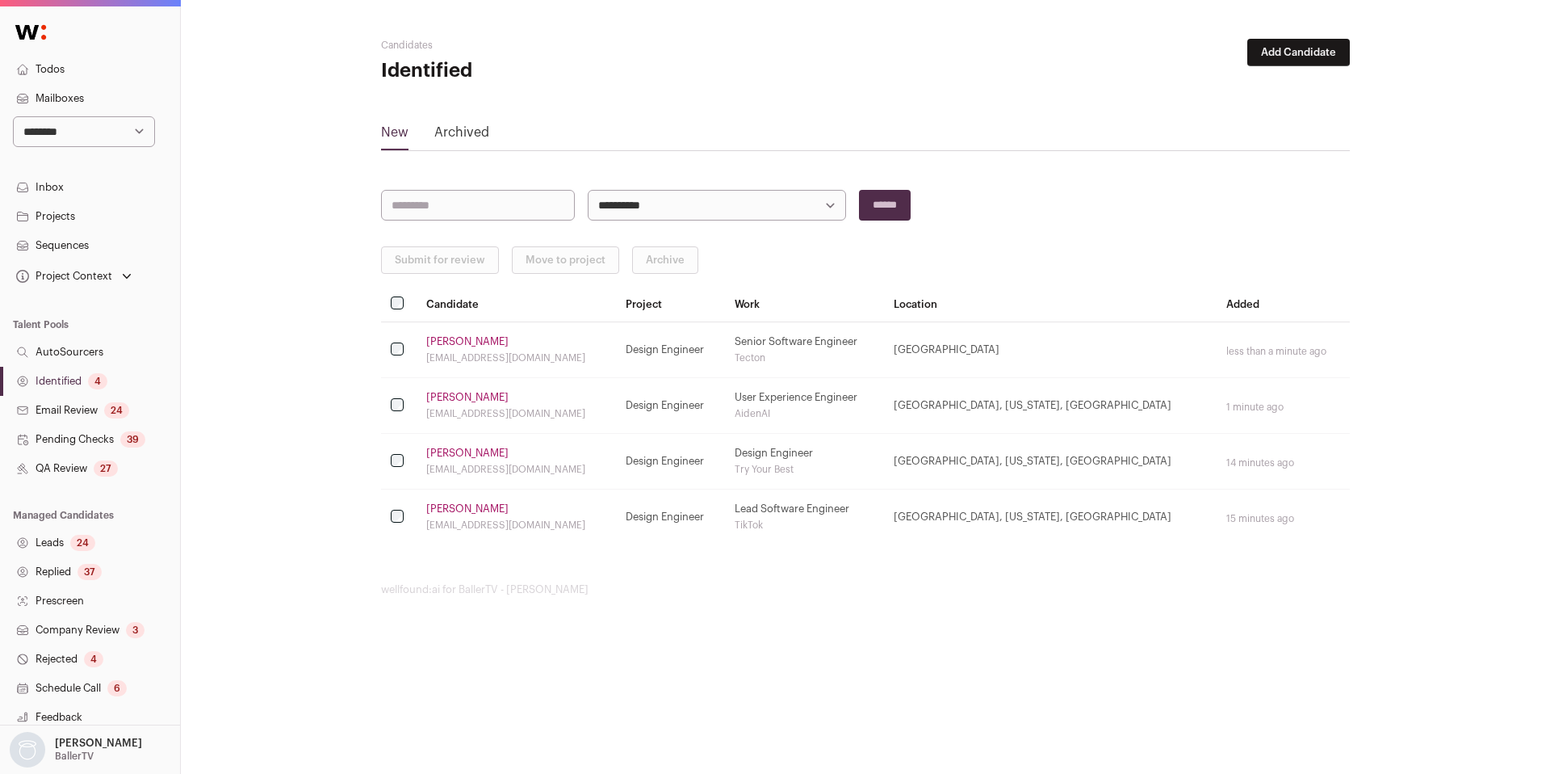
click at [86, 454] on link "QA Review 27" at bounding box center [90, 468] width 180 height 29
